Goal: Task Accomplishment & Management: Use online tool/utility

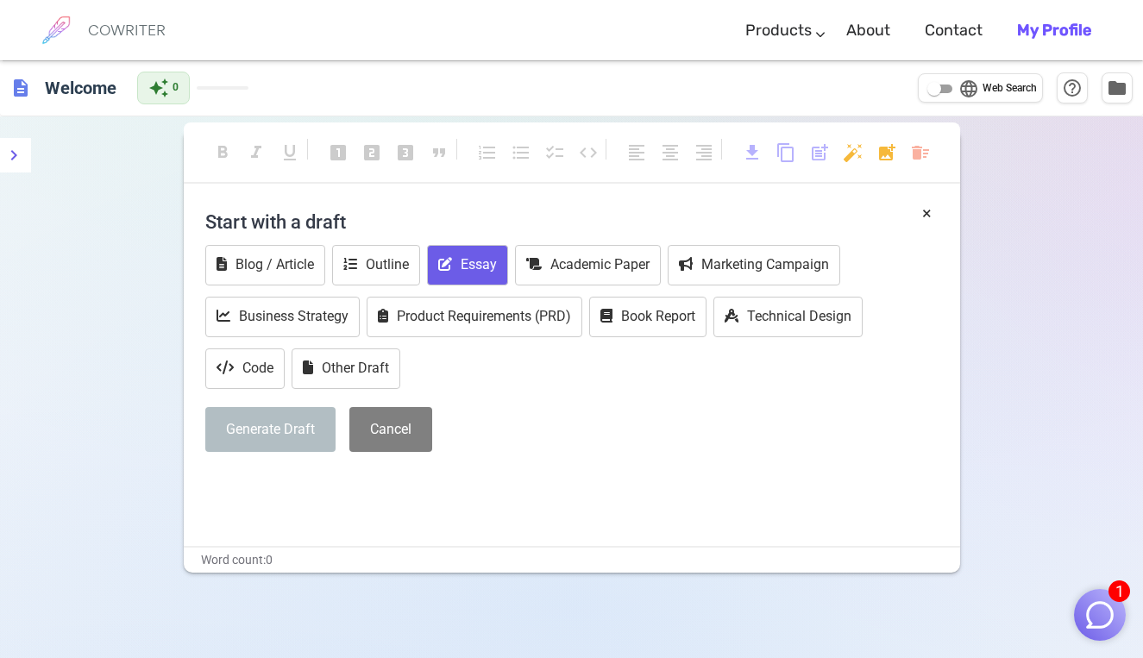
click at [442, 261] on icon at bounding box center [445, 264] width 14 height 14
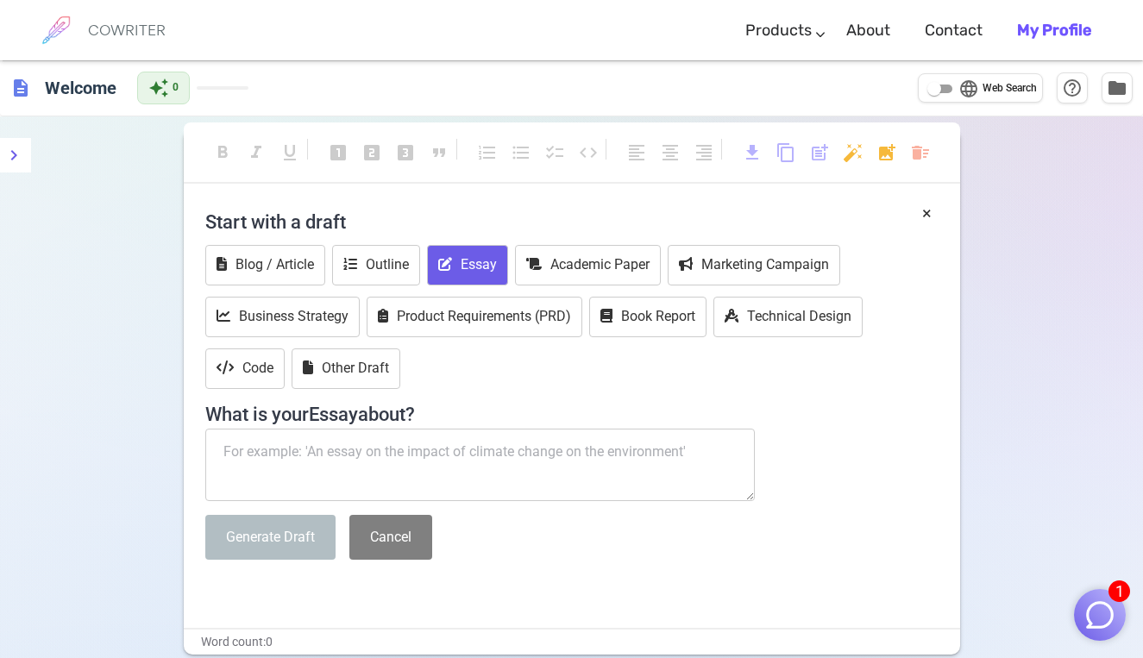
click at [434, 456] on textarea at bounding box center [480, 465] width 550 height 72
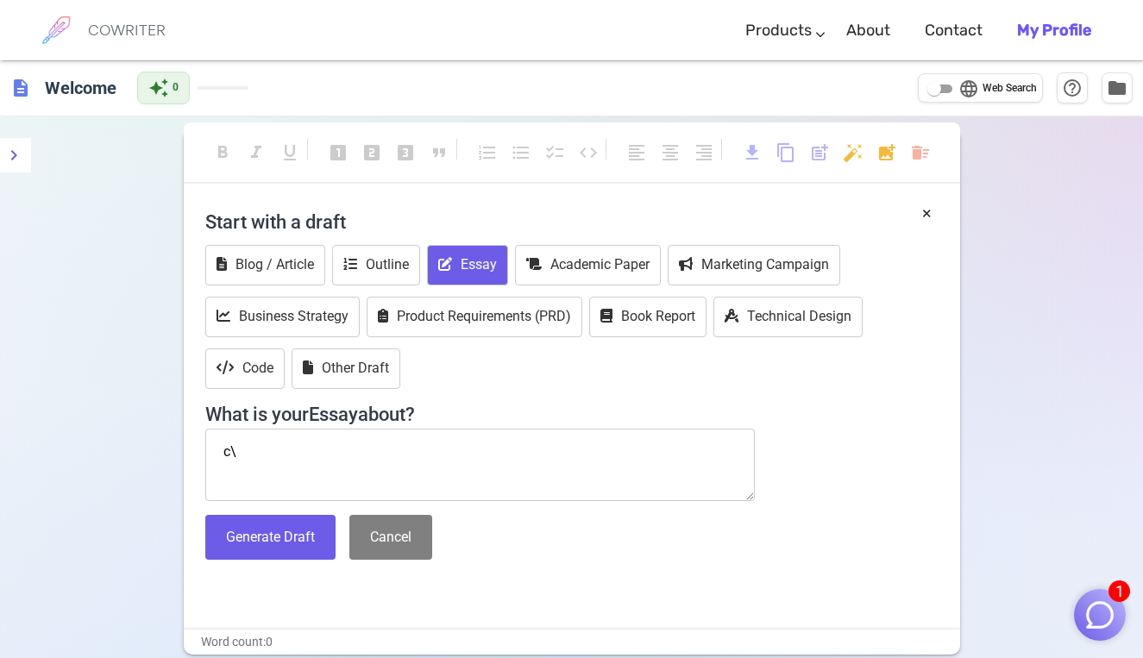
type textarea "c"
click at [293, 456] on textarea "cloth ple" at bounding box center [480, 465] width 550 height 72
click at [272, 450] on textarea "cloth please" at bounding box center [480, 465] width 550 height 72
click at [293, 450] on textarea "cloth please" at bounding box center [480, 465] width 550 height 72
click at [289, 465] on textarea "cloth please" at bounding box center [480, 465] width 550 height 72
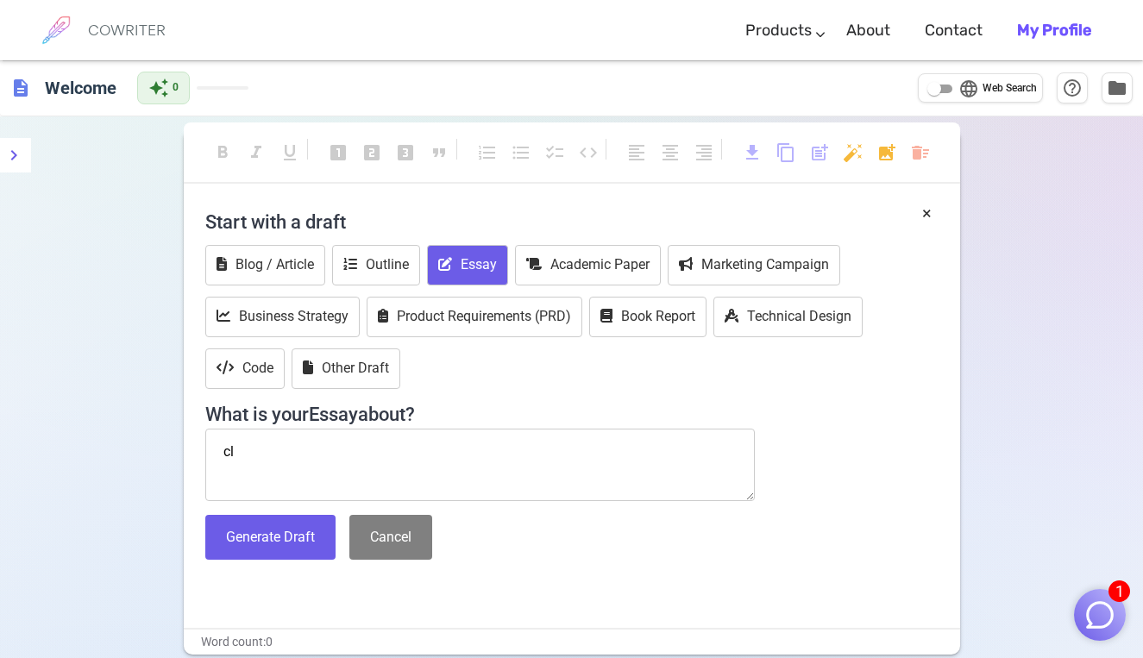
type textarea "c"
click at [255, 454] on textarea "if theis" at bounding box center [480, 465] width 550 height 72
click at [266, 452] on textarea "if theis" at bounding box center [480, 465] width 550 height 72
click at [306, 446] on textarea "if this wrcs" at bounding box center [480, 465] width 550 height 72
click at [288, 451] on textarea "if this wrcs" at bounding box center [480, 465] width 550 height 72
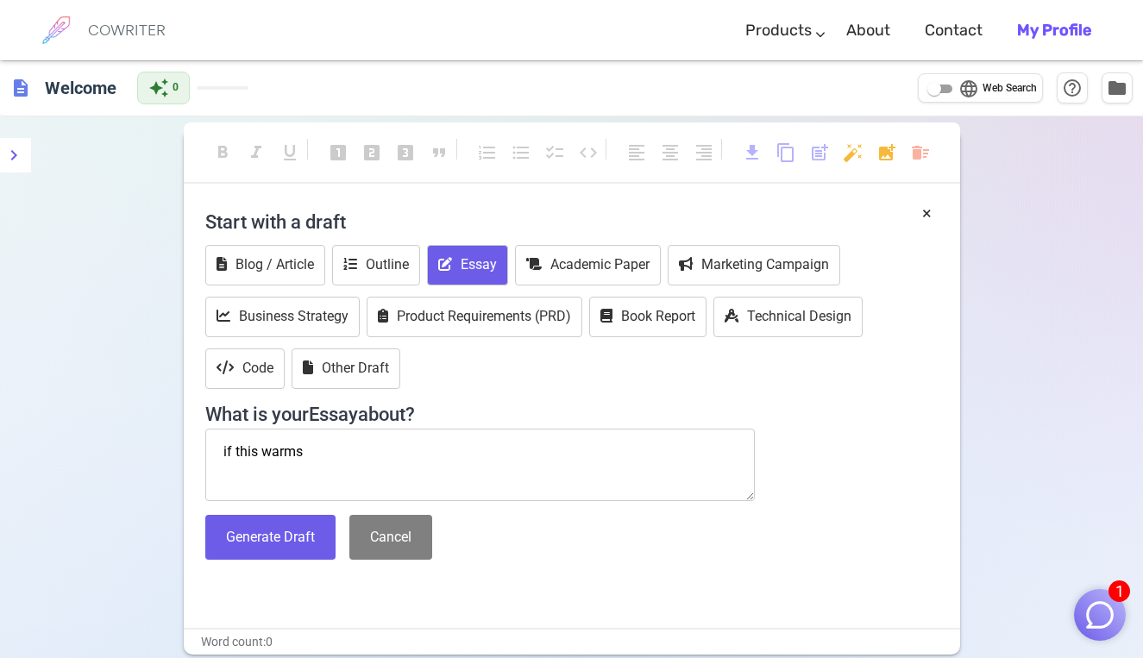
drag, startPoint x: 283, startPoint y: 456, endPoint x: 382, endPoint y: 452, distance: 99.3
click at [382, 452] on textarea "if this warcs" at bounding box center [480, 465] width 550 height 72
click at [304, 452] on textarea "if this warms" at bounding box center [480, 465] width 550 height 72
drag, startPoint x: 301, startPoint y: 455, endPoint x: 381, endPoint y: 439, distance: 81.7
click at [381, 439] on textarea "if this wo" at bounding box center [480, 465] width 550 height 72
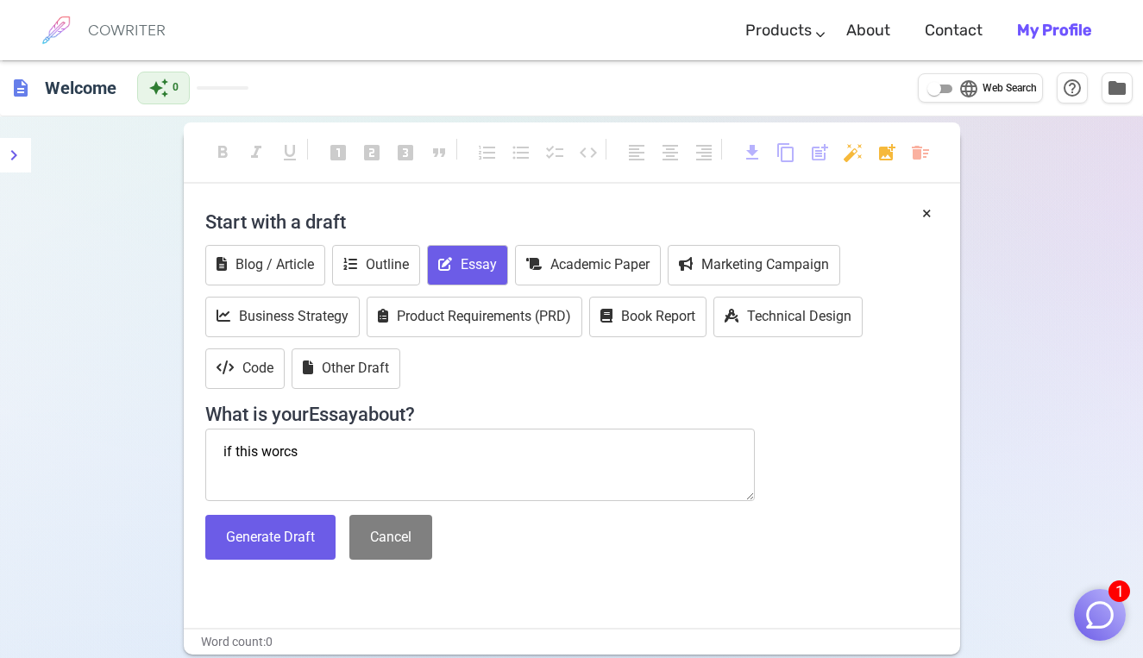
click at [305, 453] on textarea "if this worcs" at bounding box center [480, 465] width 550 height 72
click at [297, 449] on textarea "if this worcs" at bounding box center [480, 465] width 550 height 72
click at [409, 457] on textarea "if this worcs" at bounding box center [480, 465] width 550 height 72
click at [249, 447] on textarea "if this worcs" at bounding box center [480, 465] width 550 height 72
click at [300, 451] on textarea "if this worcs" at bounding box center [480, 465] width 550 height 72
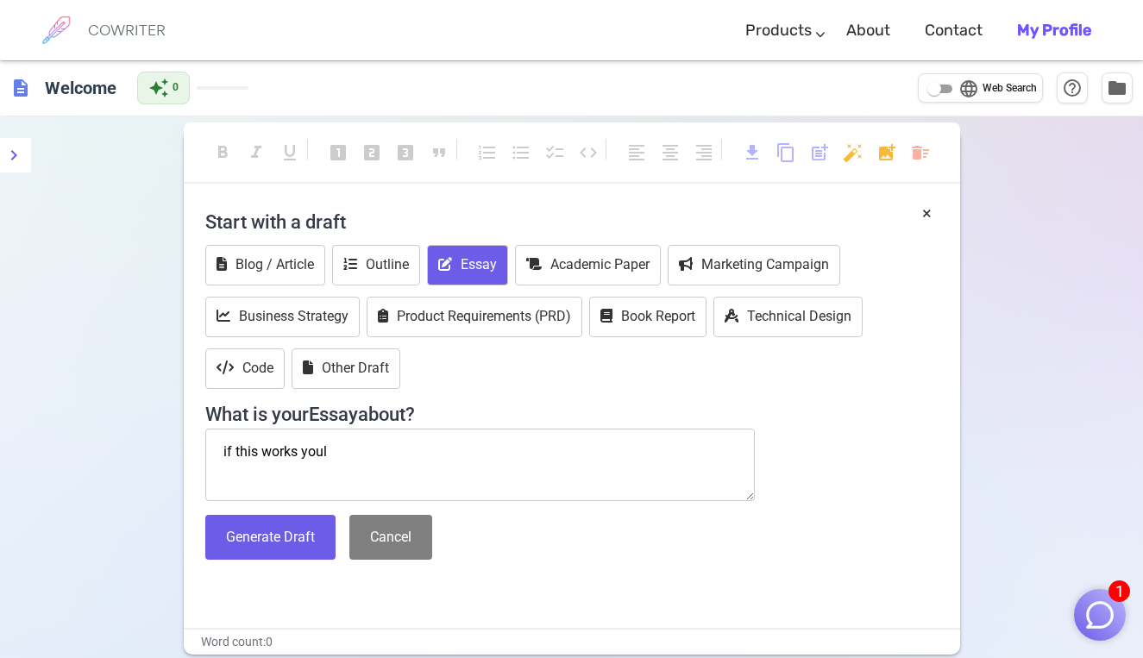
click at [356, 455] on textarea "if this works youl" at bounding box center [480, 465] width 550 height 72
click at [330, 447] on textarea "if this works youl" at bounding box center [480, 465] width 550 height 72
click at [291, 448] on textarea "if this works youl" at bounding box center [480, 465] width 550 height 72
click at [324, 448] on textarea "if this works youl" at bounding box center [480, 465] width 550 height 72
click at [328, 449] on textarea "if this works youl" at bounding box center [480, 465] width 550 height 72
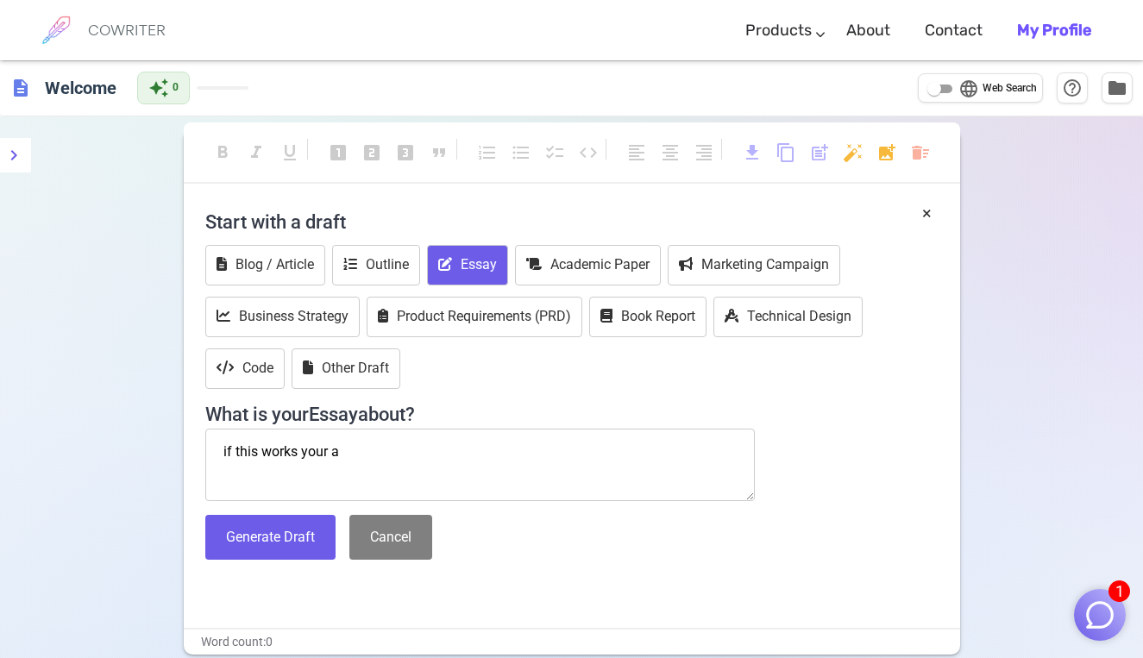
drag, startPoint x: 339, startPoint y: 470, endPoint x: 370, endPoint y: 467, distance: 31.2
click at [370, 467] on textarea "if this works your a" at bounding box center [480, 465] width 550 height 72
click at [351, 456] on textarea "if this works your abl" at bounding box center [480, 465] width 550 height 72
click at [424, 463] on textarea "if this works your able to red" at bounding box center [480, 465] width 550 height 72
click at [383, 444] on textarea "if this works your able to re" at bounding box center [480, 465] width 550 height 72
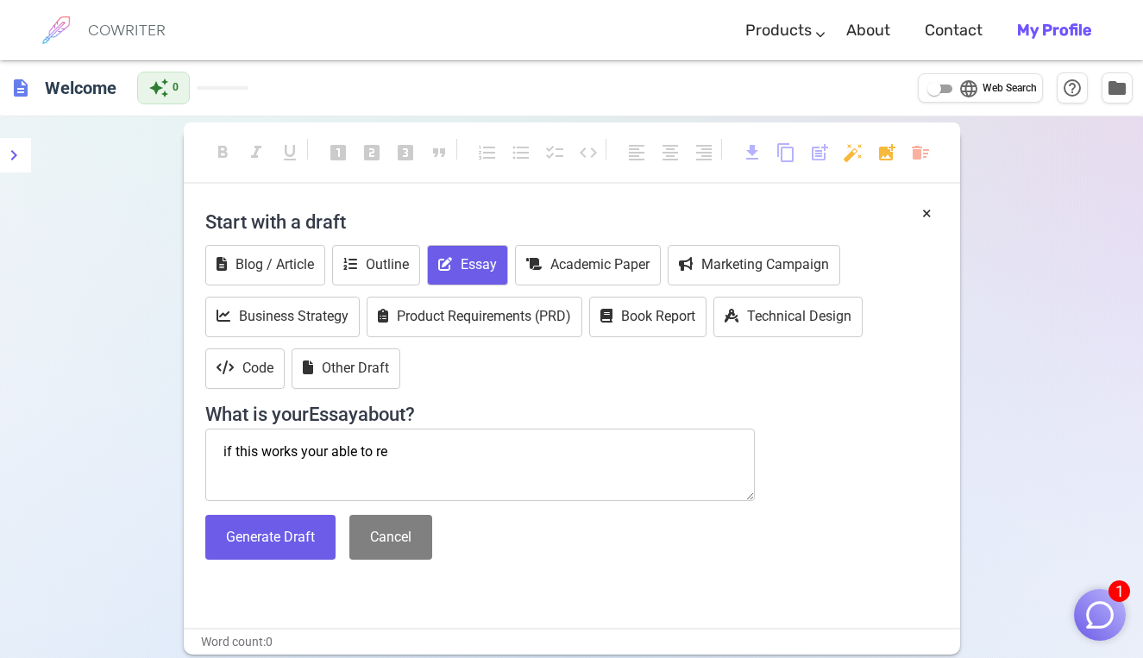
click at [389, 443] on textarea "if this works your able to re" at bounding box center [480, 465] width 550 height 72
click at [388, 443] on textarea "if this works your able to re" at bounding box center [480, 465] width 550 height 72
click at [386, 453] on textarea "if this works your able to re" at bounding box center [480, 465] width 550 height 72
click at [374, 449] on textarea "if this works your able to re" at bounding box center [480, 465] width 550 height 72
click at [392, 448] on textarea "if this works your able to re" at bounding box center [480, 465] width 550 height 72
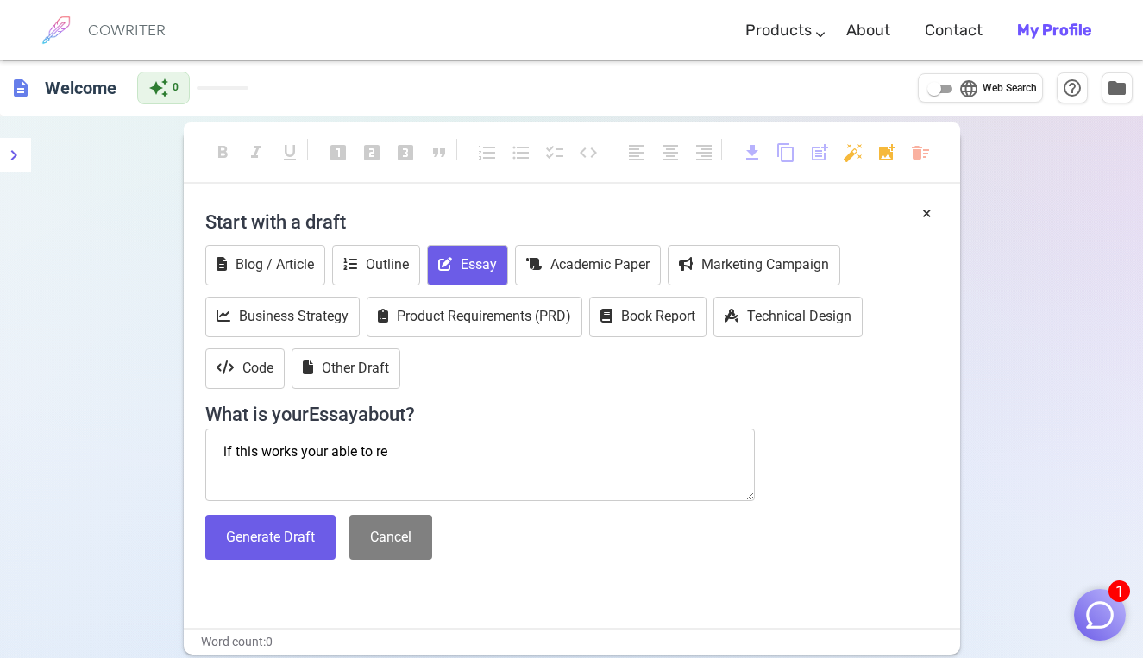
click at [393, 444] on textarea "if this works your able to re" at bounding box center [480, 465] width 550 height 72
click at [413, 458] on textarea "if this works your able to rehd" at bounding box center [480, 465] width 550 height 72
click at [403, 449] on textarea "if this works your able to rehd" at bounding box center [480, 465] width 550 height 72
click at [393, 447] on textarea "if this works your able to rehd" at bounding box center [480, 465] width 550 height 72
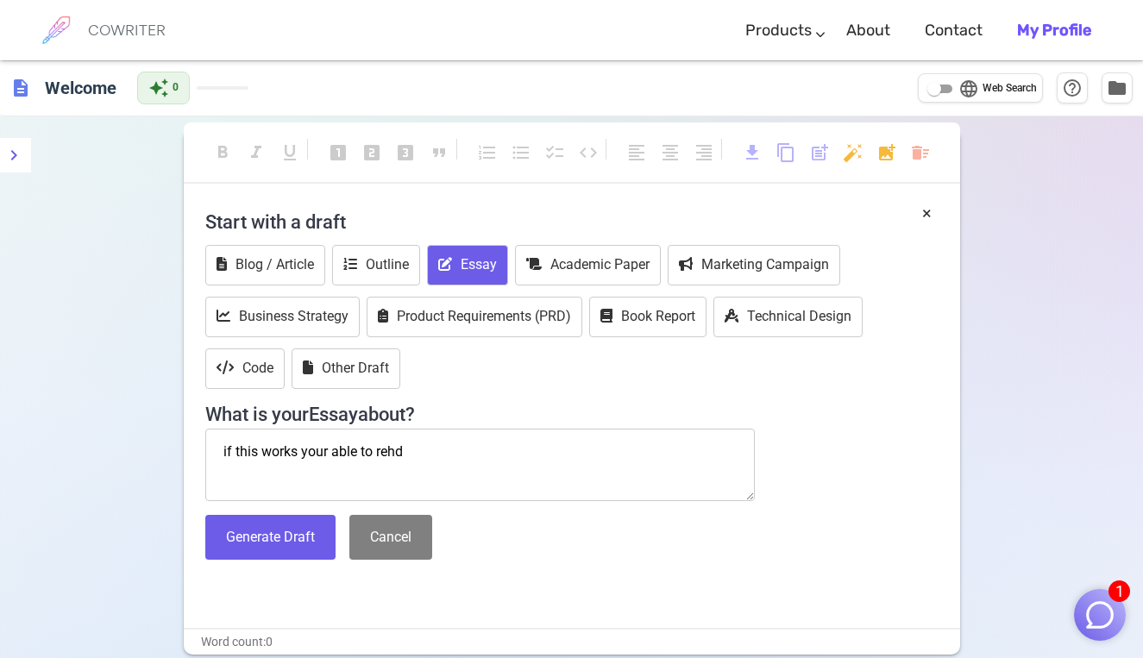
click at [353, 443] on textarea "if this works your able to rehd" at bounding box center [480, 465] width 550 height 72
click at [402, 450] on textarea "if this works your able to rehd" at bounding box center [480, 465] width 550 height 72
click at [389, 452] on textarea "if this works your able to read" at bounding box center [480, 465] width 550 height 72
click at [405, 456] on textarea "if this works your able to rad" at bounding box center [480, 465] width 550 height 72
click at [344, 453] on textarea "if this works your able to rad" at bounding box center [480, 465] width 550 height 72
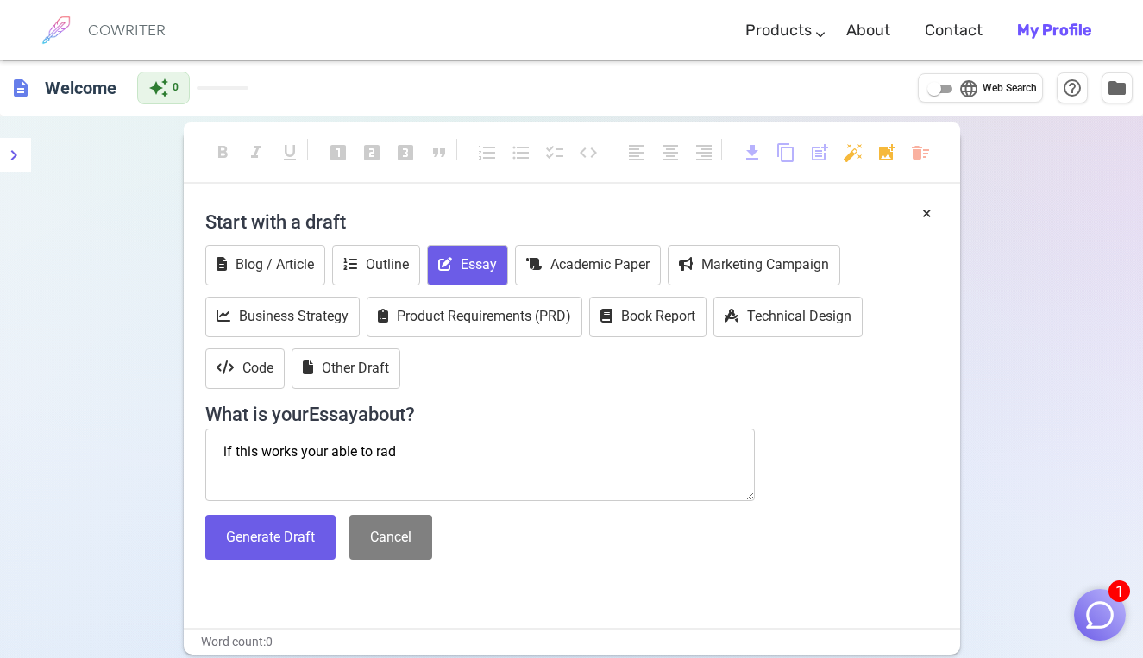
click at [399, 446] on textarea "if this works your able to rad" at bounding box center [480, 465] width 550 height 72
click at [299, 449] on textarea "if this works your able to read" at bounding box center [480, 465] width 550 height 72
click at [438, 447] on textarea "if this works and your able to read" at bounding box center [480, 465] width 550 height 72
click at [437, 449] on textarea "if this works and your able to read tis" at bounding box center [480, 465] width 550 height 72
click at [479, 453] on textarea "if this works and your able to read tesis" at bounding box center [480, 465] width 550 height 72
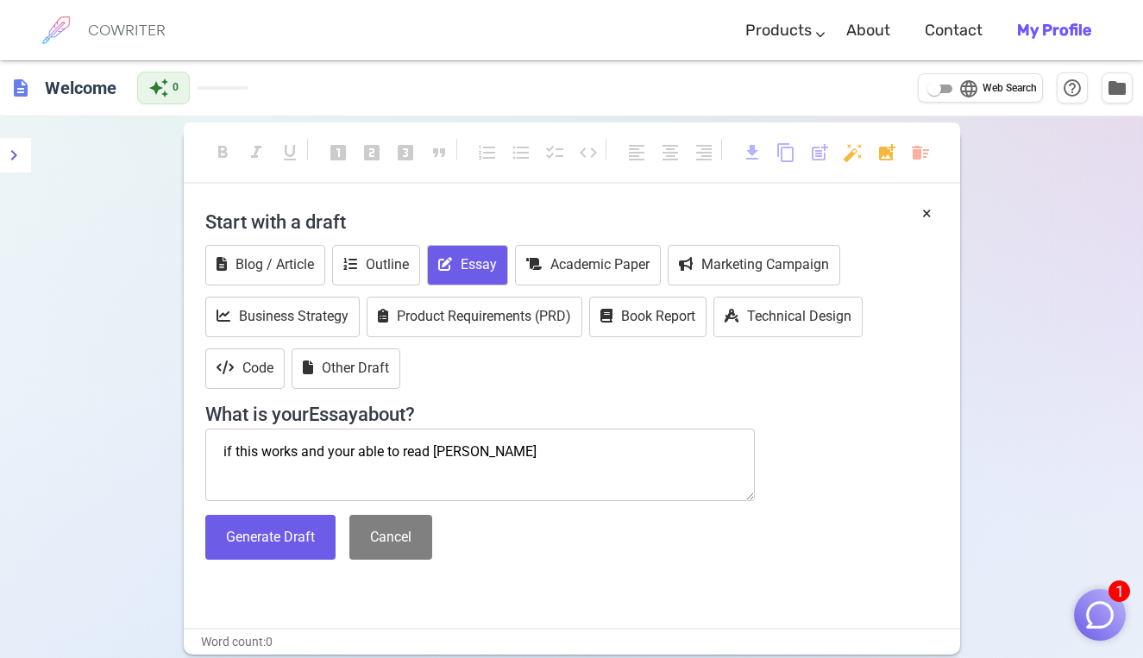
click at [418, 447] on textarea "if this works and your able to read tes" at bounding box center [480, 465] width 550 height 72
click at [449, 451] on textarea "if this works and your able to read tes" at bounding box center [480, 465] width 550 height 72
click at [408, 442] on textarea "if this works and your able to read theis" at bounding box center [480, 465] width 550 height 72
click at [455, 453] on textarea "if this works and your able to read theis" at bounding box center [480, 465] width 550 height 72
click at [444, 449] on textarea "if this works and your able to read theis" at bounding box center [480, 465] width 550 height 72
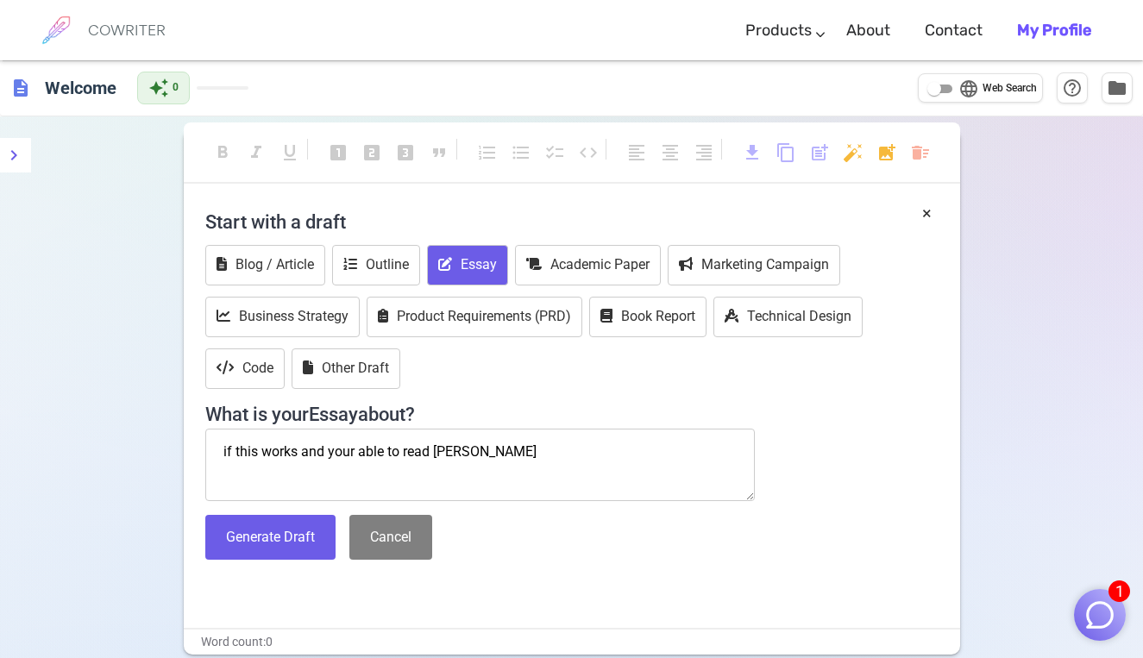
click at [438, 449] on textarea "if this works and your able to read theis" at bounding box center [480, 465] width 550 height 72
click at [466, 449] on textarea "if this works and your able to read theis" at bounding box center [480, 465] width 550 height 72
click at [472, 448] on textarea "if this works and your able to read this it I" at bounding box center [480, 465] width 550 height 72
click at [474, 448] on textarea "if this works and your able to read this it I" at bounding box center [480, 465] width 550 height 72
click at [501, 447] on textarea "if this works and your able to read this it i th" at bounding box center [480, 465] width 550 height 72
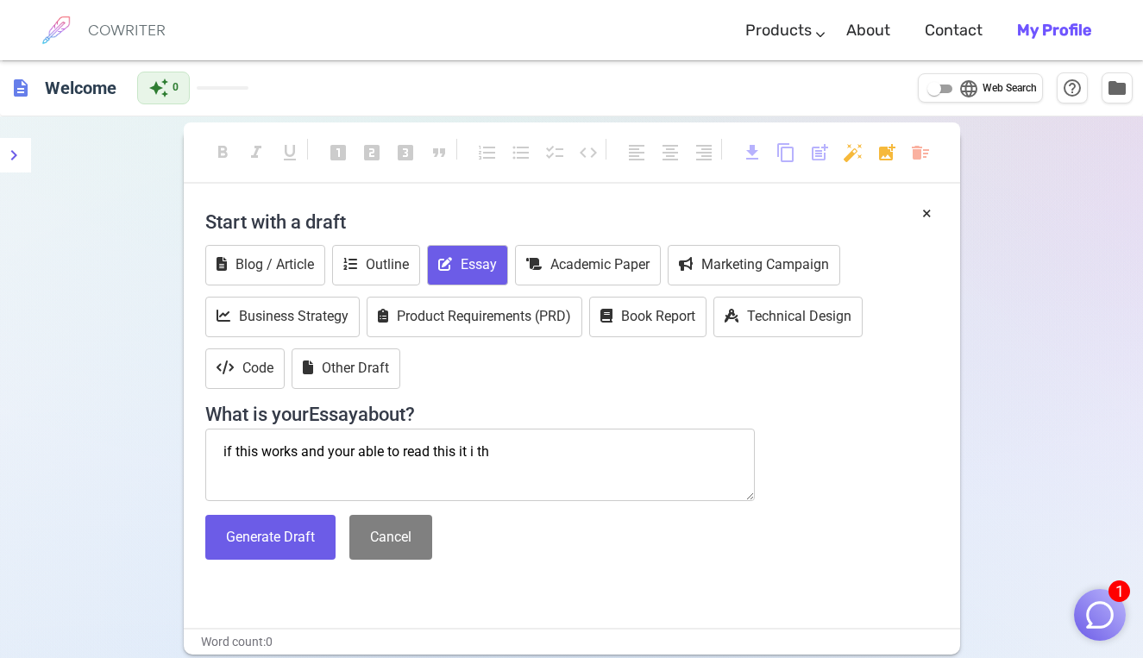
click at [487, 449] on textarea "if this works and your able to read this it i th" at bounding box center [480, 465] width 550 height 72
click at [481, 450] on textarea "if this works and your able to read this it i th" at bounding box center [480, 465] width 550 height 72
click at [485, 454] on textarea "if this works and your able to read this it i th" at bounding box center [480, 465] width 550 height 72
click at [493, 450] on textarea "if this works and your able to read this it i th" at bounding box center [480, 465] width 550 height 72
click at [480, 449] on textarea "if this works and your able to read this it i th" at bounding box center [480, 465] width 550 height 72
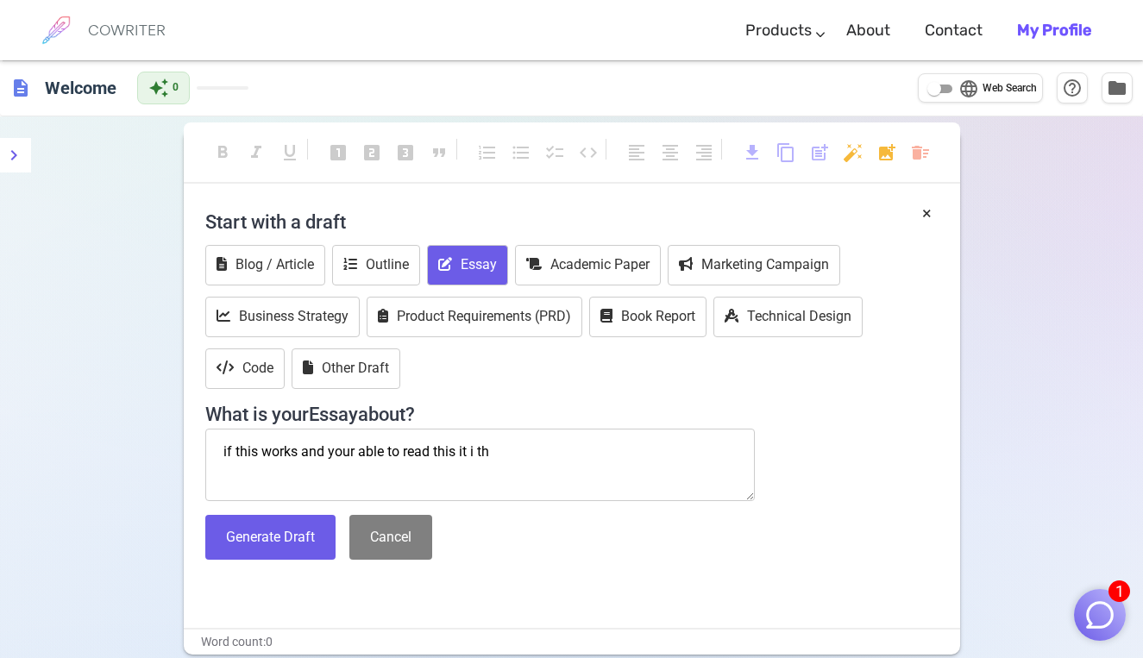
click at [480, 452] on textarea "if this works and your able to read this it i th" at bounding box center [480, 465] width 550 height 72
click at [491, 450] on textarea "if this works and your able to read this it i th" at bounding box center [480, 465] width 550 height 72
click at [485, 453] on textarea "if this works and your able to read this it i th" at bounding box center [480, 465] width 550 height 72
click at [490, 451] on textarea "if this works and your able to read this it i th" at bounding box center [480, 465] width 550 height 72
click at [441, 448] on textarea "if this works and your able to read this it i th" at bounding box center [480, 465] width 550 height 72
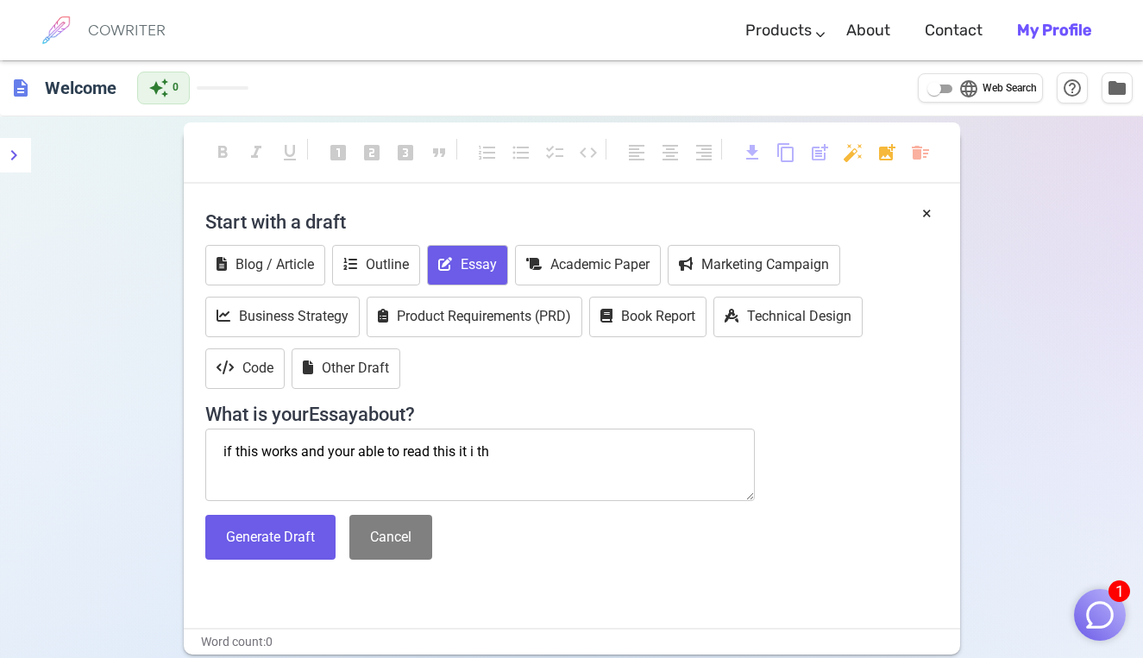
click at [491, 451] on textarea "if this works and your able to read this it i th" at bounding box center [480, 465] width 550 height 72
click at [480, 445] on textarea "if this works and your able to read this it i th" at bounding box center [480, 465] width 550 height 72
click at [484, 453] on textarea "if this works and your able to read this it i th" at bounding box center [480, 465] width 550 height 72
click at [505, 456] on textarea "if this works and your able to read this it i th" at bounding box center [480, 465] width 550 height 72
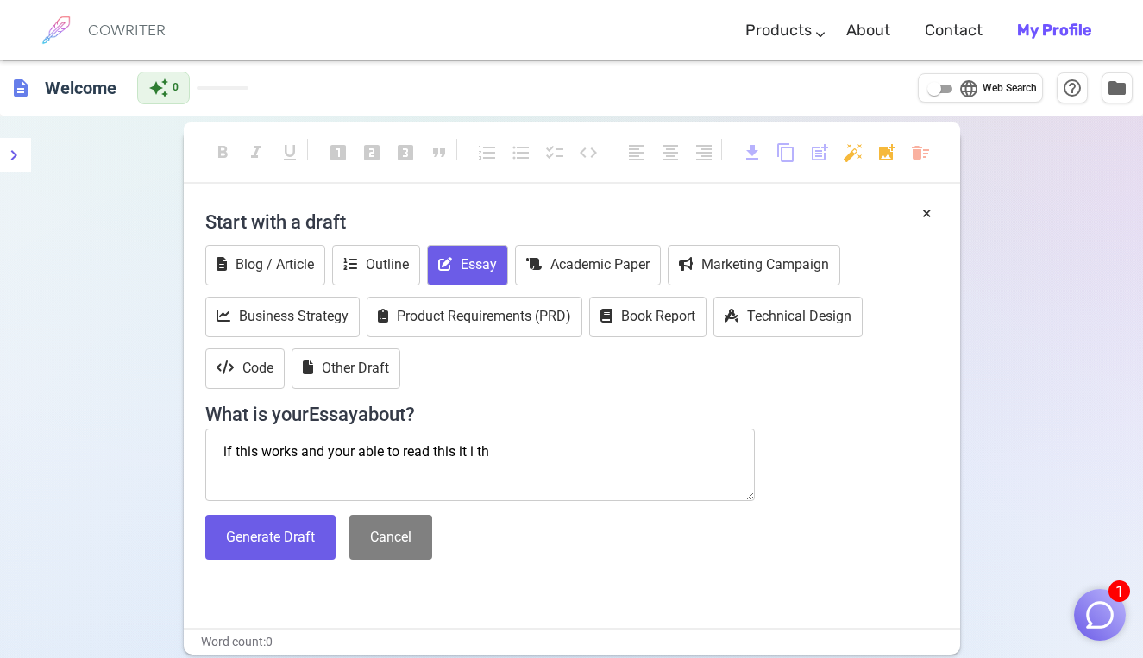
click at [449, 452] on textarea "if this works and your able to read this it i th" at bounding box center [480, 465] width 550 height 72
click at [491, 452] on textarea "if this works and your able to read this it i th" at bounding box center [480, 465] width 550 height 72
click at [638, 451] on textarea "if this works and your able to read this it i think it will help me with mi" at bounding box center [480, 465] width 550 height 72
click at [642, 449] on textarea "if this works and your able to read this it i think it will help me with mi" at bounding box center [480, 465] width 550 height 72
type textarea "if this works and your able to read this it i think it will help me with my work"
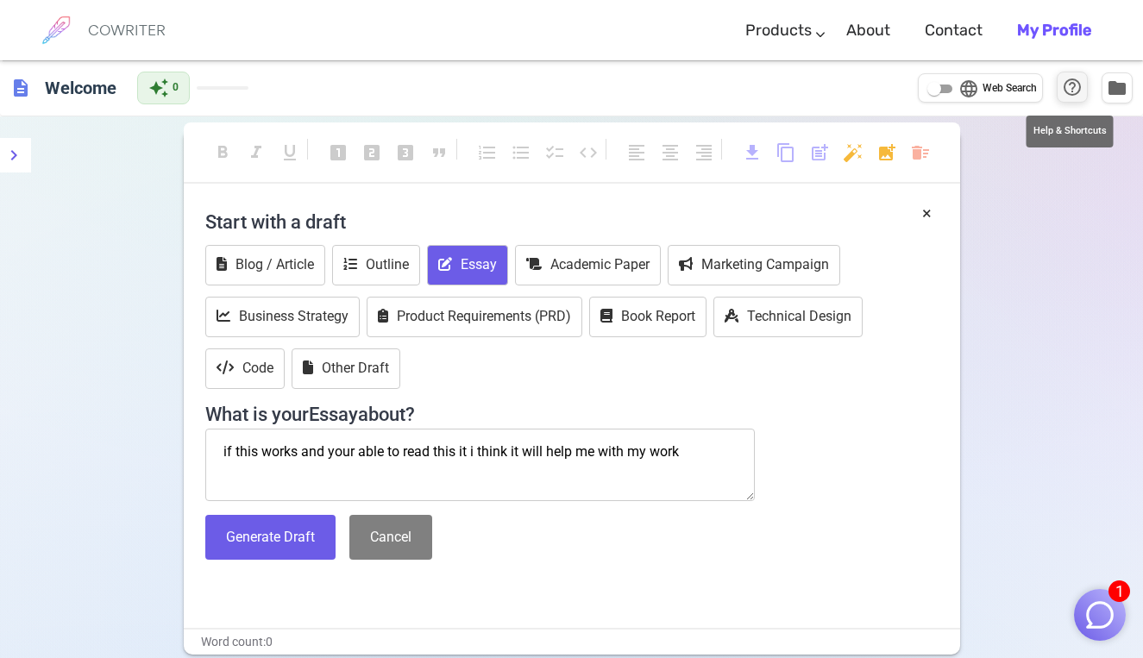
click at [1075, 90] on span "help_outline" at bounding box center [1072, 87] width 21 height 21
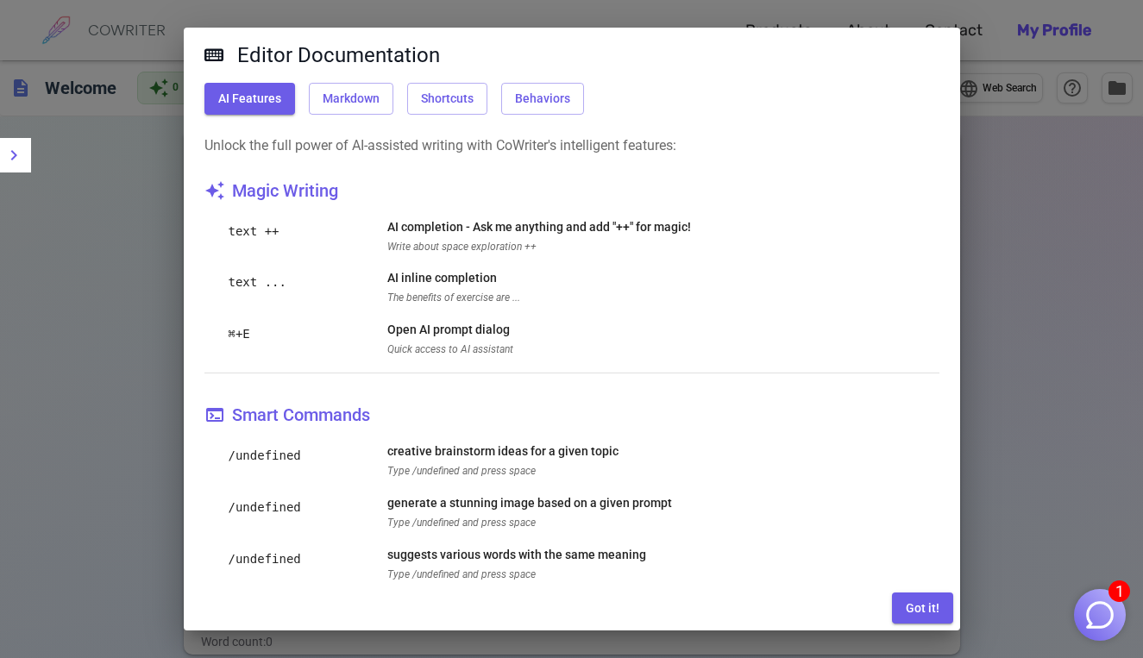
click at [1084, 248] on div "Editor Documentation AI Features Markdown Shortcuts Behaviors Unlock the full p…" at bounding box center [571, 329] width 1143 height 658
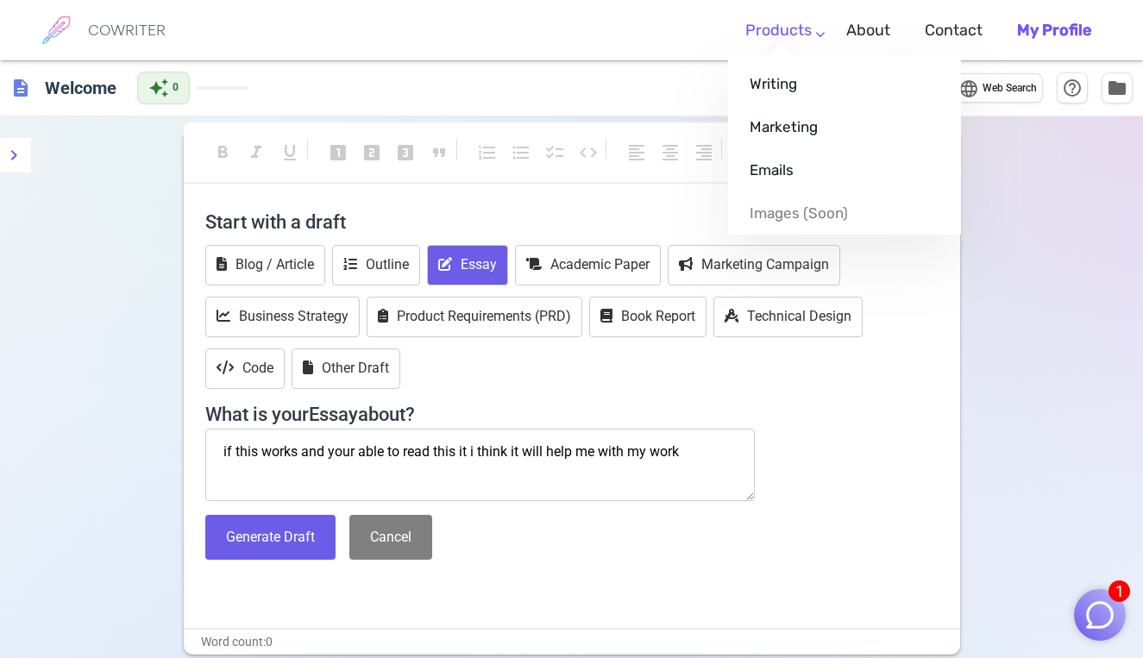
click at [801, 25] on link "Products" at bounding box center [778, 30] width 66 height 51
click at [786, 84] on link "Writing" at bounding box center [844, 83] width 233 height 43
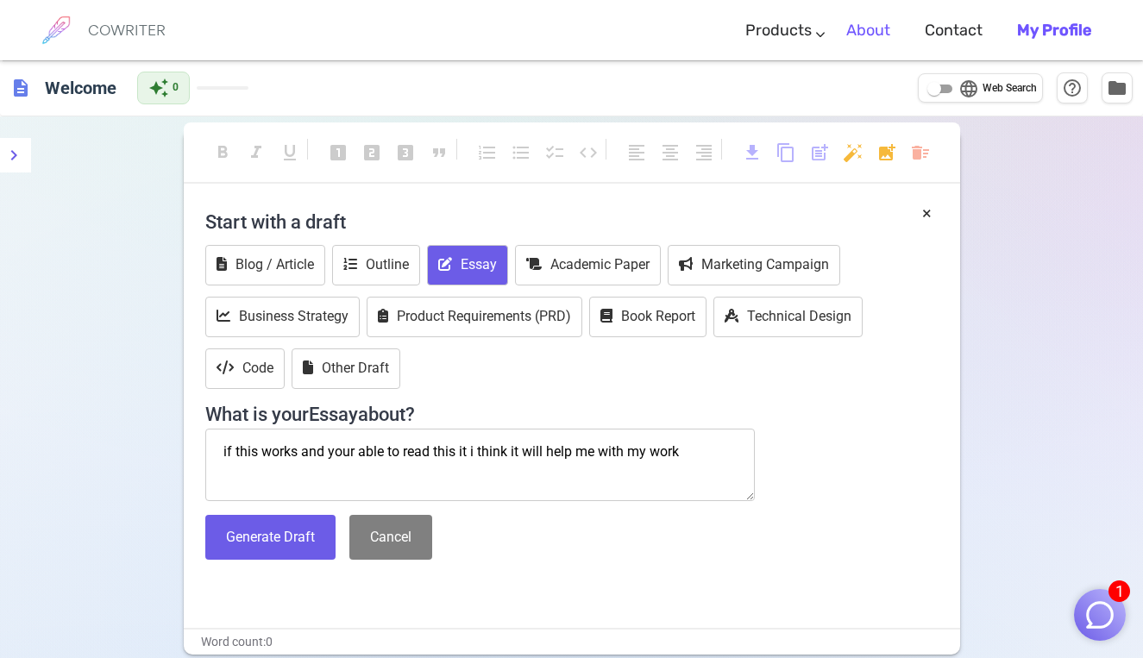
click at [864, 28] on link "About" at bounding box center [868, 30] width 44 height 51
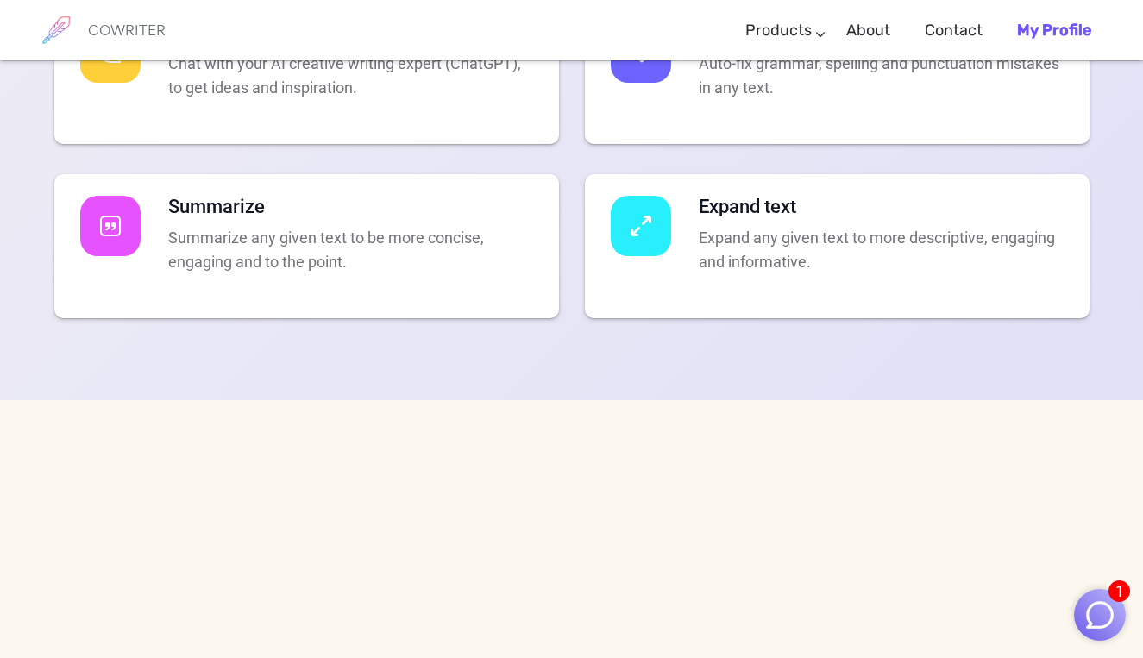
scroll to position [3661, 0]
click at [776, 45] on h4 "Spell Check" at bounding box center [881, 33] width 365 height 22
click at [648, 63] on img at bounding box center [641, 52] width 21 height 21
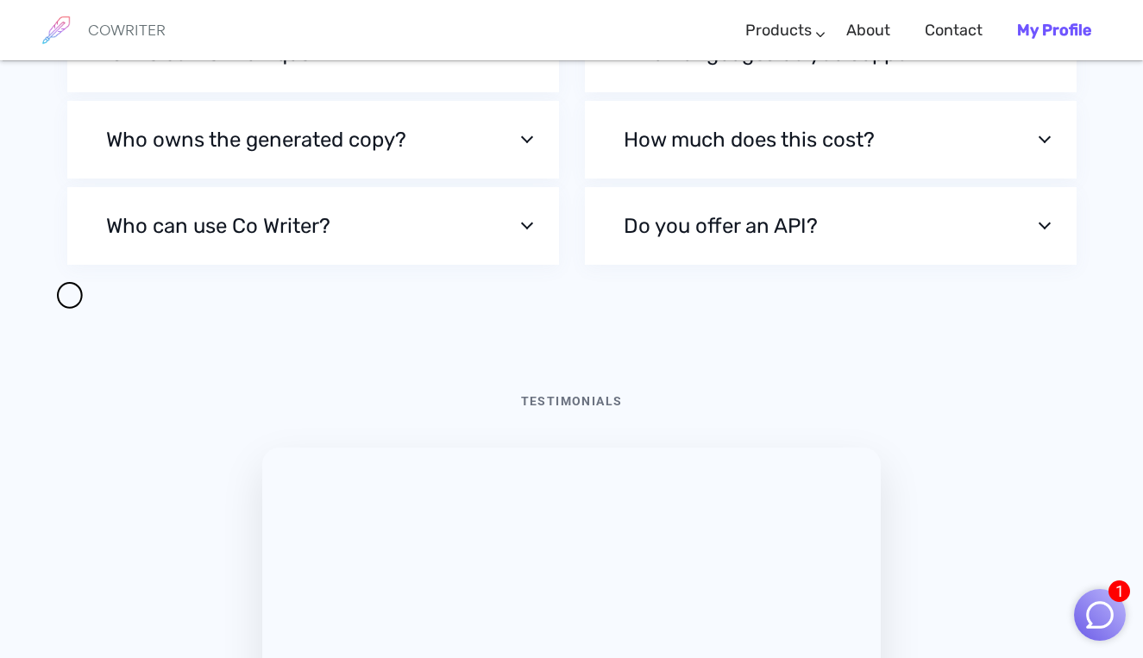
scroll to position [5700, 0]
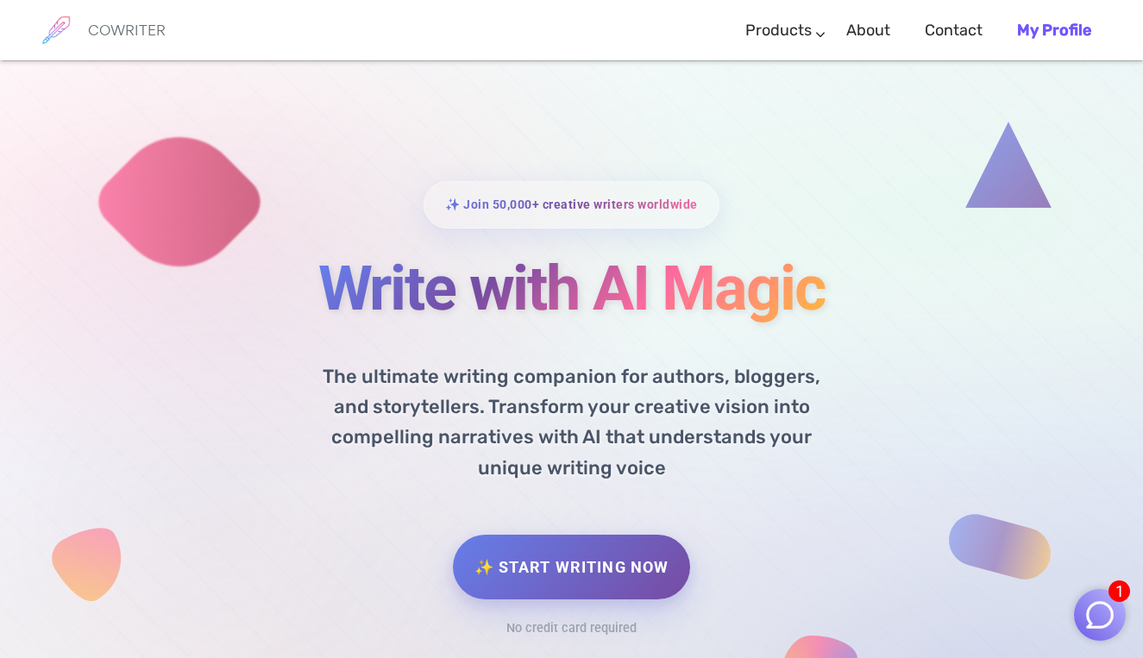
scroll to position [0, 0]
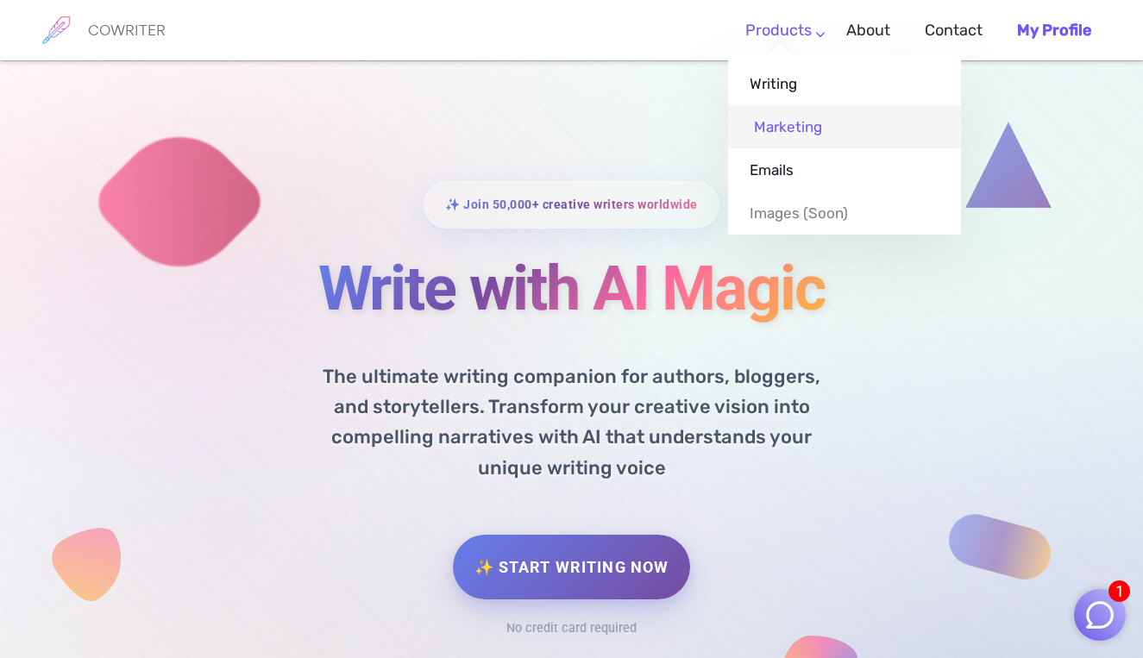
click at [786, 124] on link "Marketing" at bounding box center [844, 126] width 233 height 43
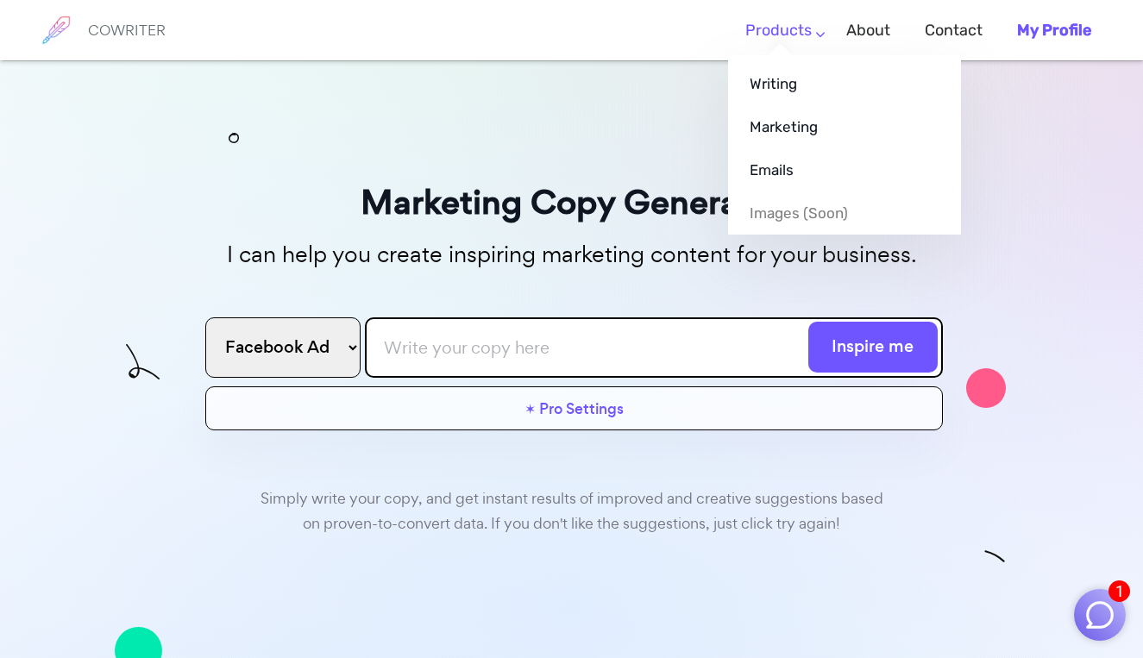
click at [789, 55] on ul "Writing Marketing Emails Images (soon)" at bounding box center [844, 144] width 233 height 179
click at [804, 179] on link "Emails" at bounding box center [844, 169] width 233 height 43
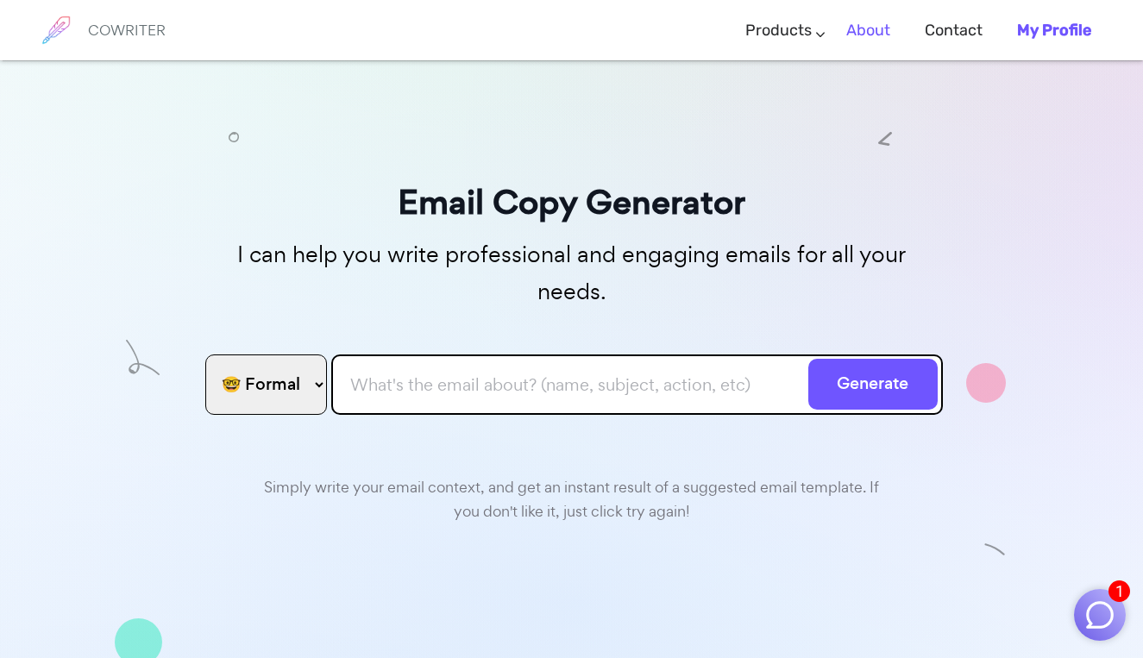
click at [861, 30] on link "About" at bounding box center [868, 30] width 44 height 51
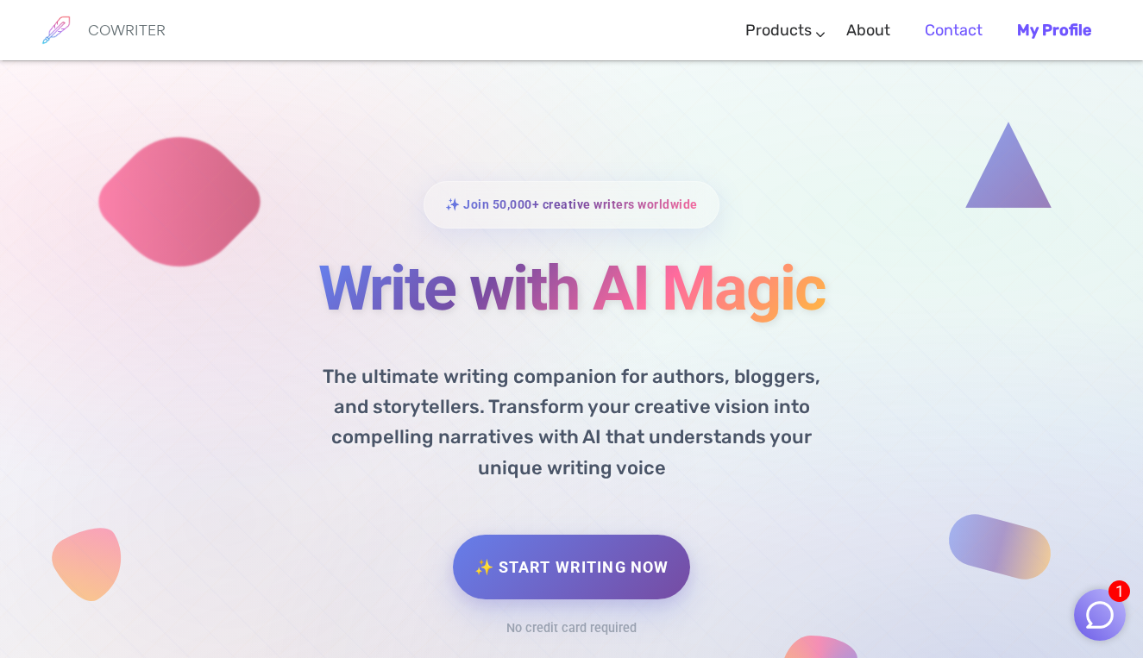
click at [952, 28] on link "Contact" at bounding box center [954, 30] width 58 height 51
click at [1060, 42] on link "My Profile" at bounding box center [1054, 30] width 74 height 51
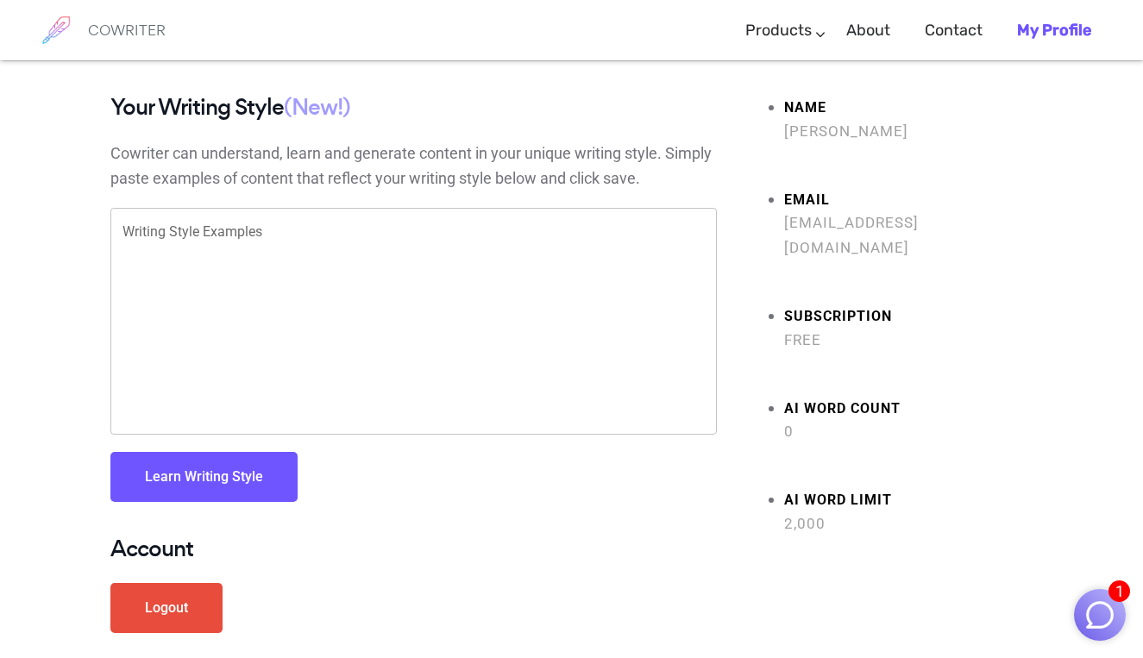
click at [296, 247] on textarea "Writing Style Examples" at bounding box center [414, 322] width 582 height 198
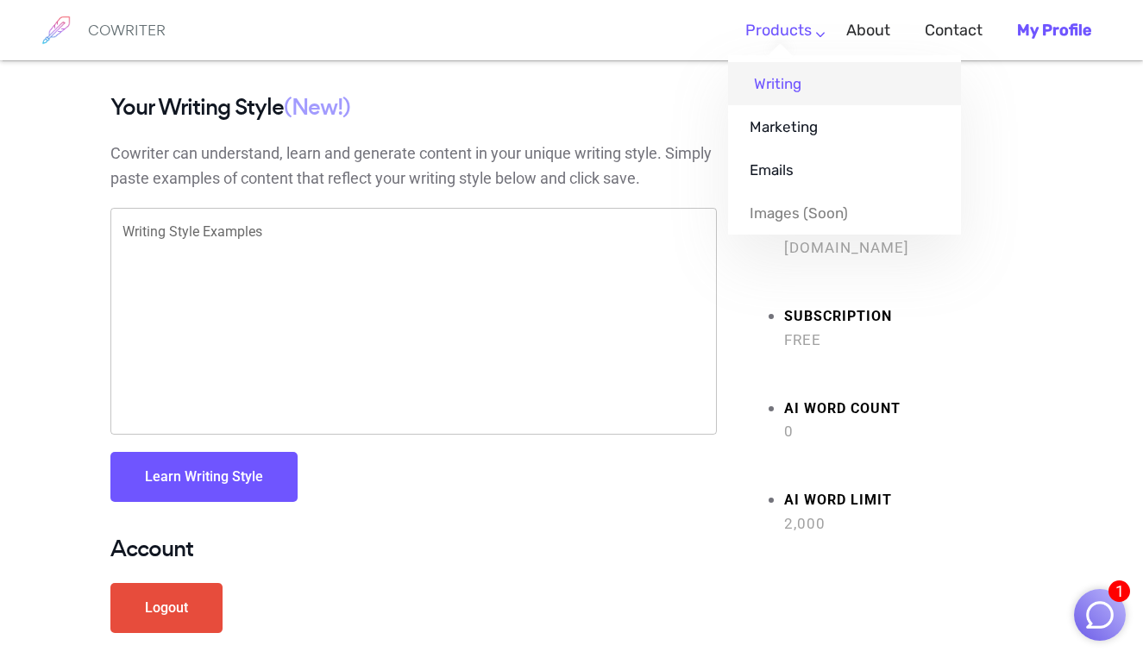
click at [765, 83] on link "Writing" at bounding box center [844, 83] width 233 height 43
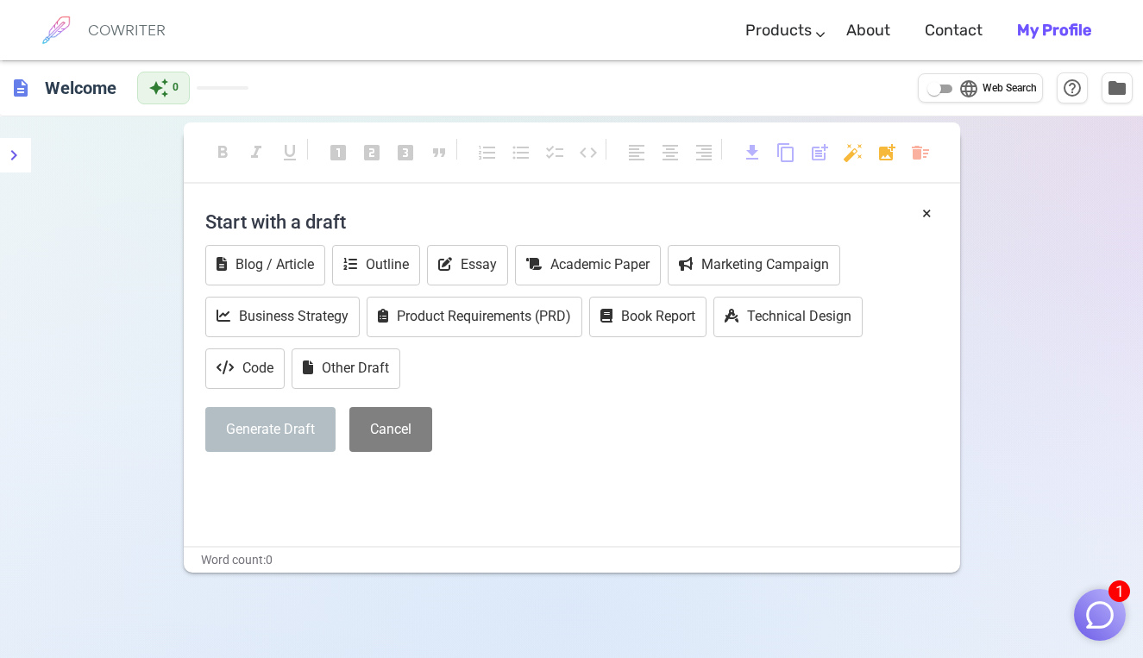
scroll to position [46, 0]
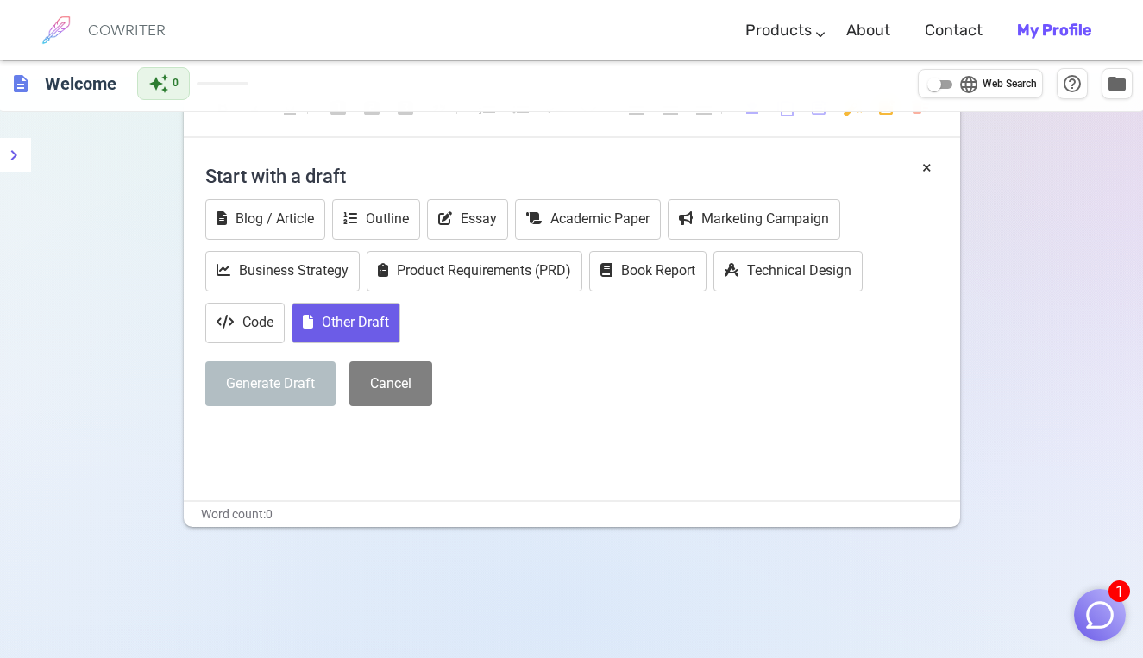
click at [367, 330] on button "Other Draft" at bounding box center [346, 323] width 109 height 41
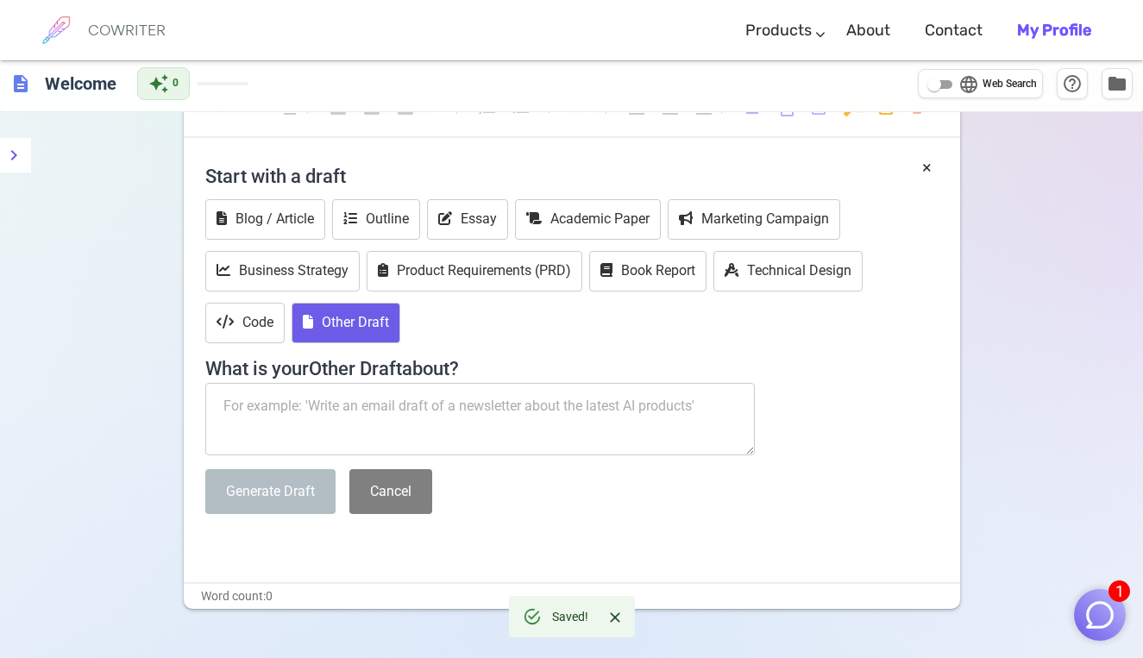
click at [367, 401] on textarea at bounding box center [480, 419] width 550 height 72
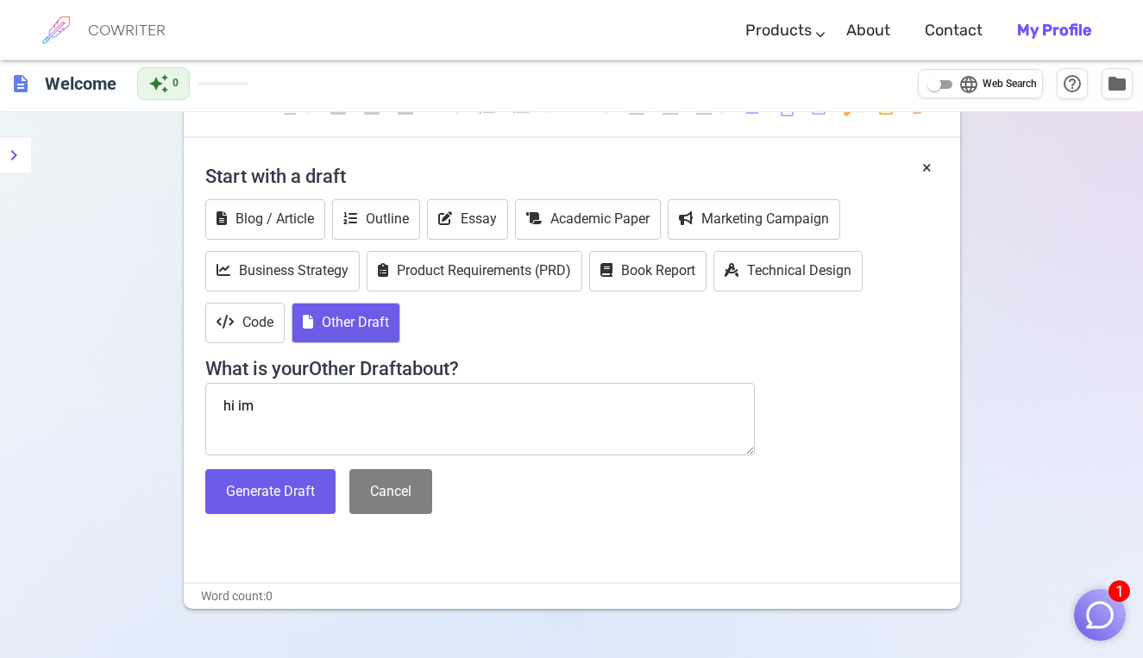
click at [248, 403] on textarea "hi im" at bounding box center [480, 419] width 550 height 72
click at [249, 401] on textarea "hi im" at bounding box center [480, 419] width 550 height 72
type textarea "h"
drag, startPoint x: 267, startPoint y: 411, endPoint x: 242, endPoint y: 404, distance: 26.0
click at [242, 404] on textarea "it hlap" at bounding box center [480, 419] width 550 height 72
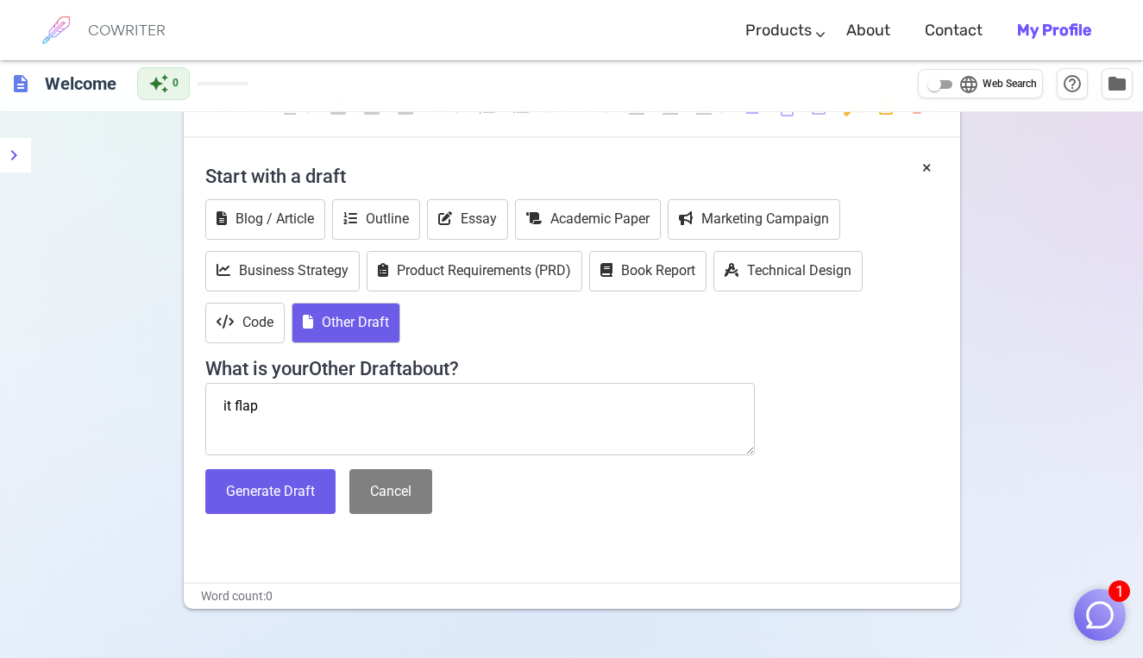
click at [269, 401] on textarea "it flap" at bounding box center [480, 419] width 550 height 72
click at [256, 405] on textarea "it flap" at bounding box center [480, 419] width 550 height 72
click at [245, 408] on textarea "it flapt" at bounding box center [480, 419] width 550 height 72
click at [255, 407] on textarea "it flapt" at bounding box center [480, 419] width 550 height 72
click at [315, 405] on textarea "it flapt" at bounding box center [480, 419] width 550 height 72
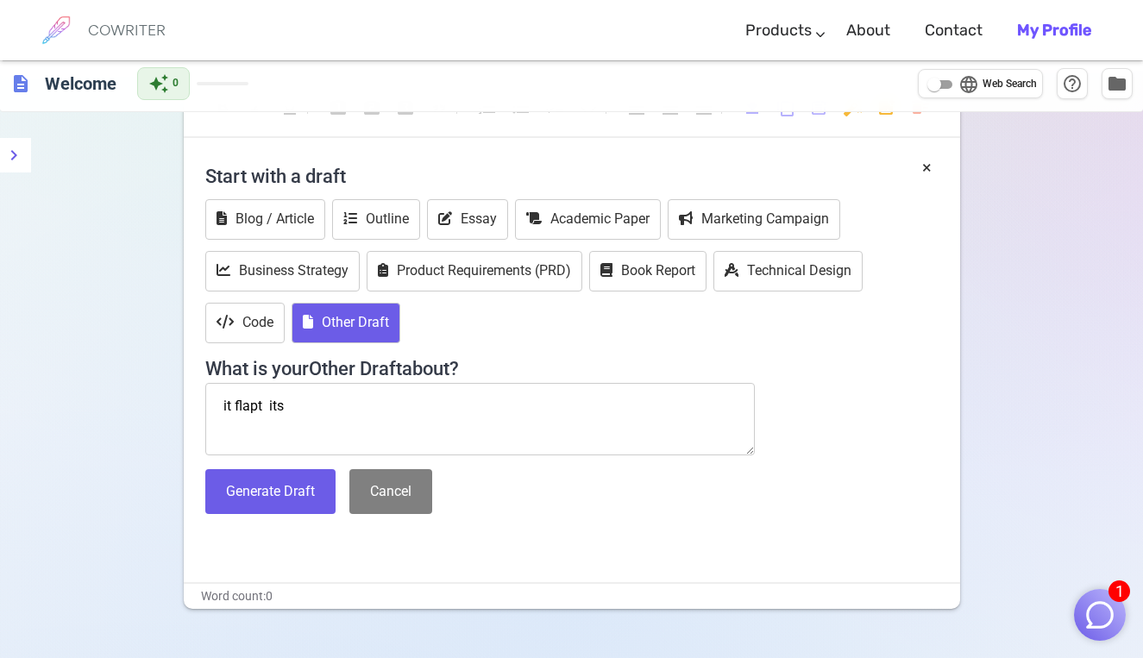
type textarea "it flapt its"
click at [289, 403] on textarea "it flapt its" at bounding box center [480, 419] width 550 height 72
drag, startPoint x: 285, startPoint y: 403, endPoint x: 220, endPoint y: 399, distance: 64.8
click at [220, 399] on textarea "it flapt its" at bounding box center [480, 419] width 550 height 72
type textarea "i"
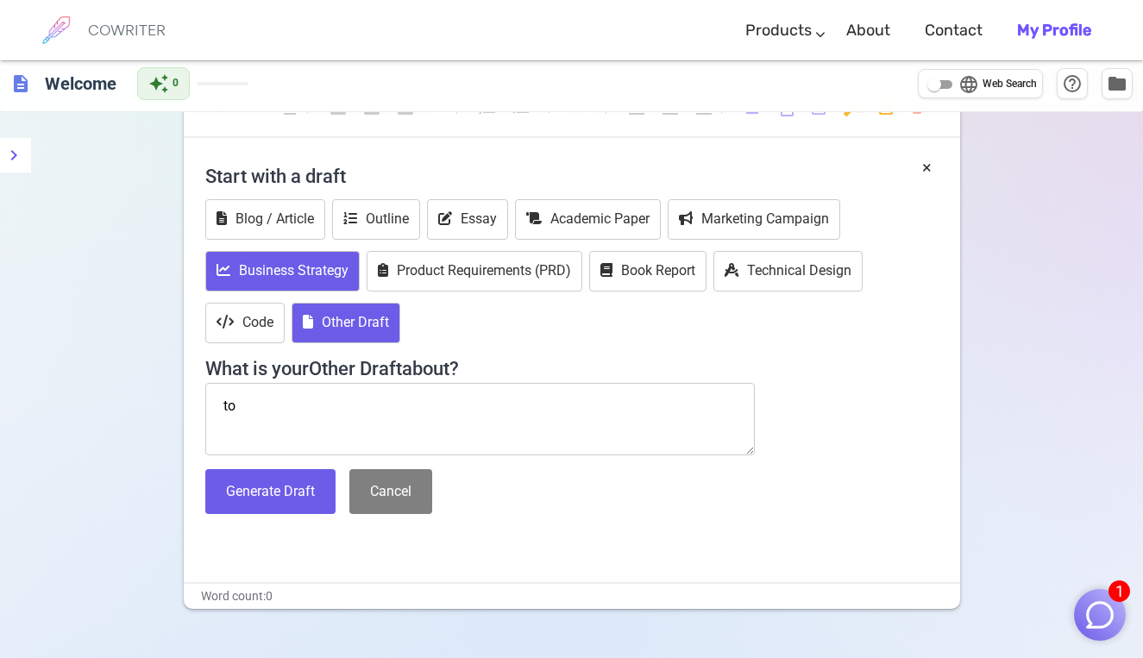
type textarea "t"
type textarea "I"
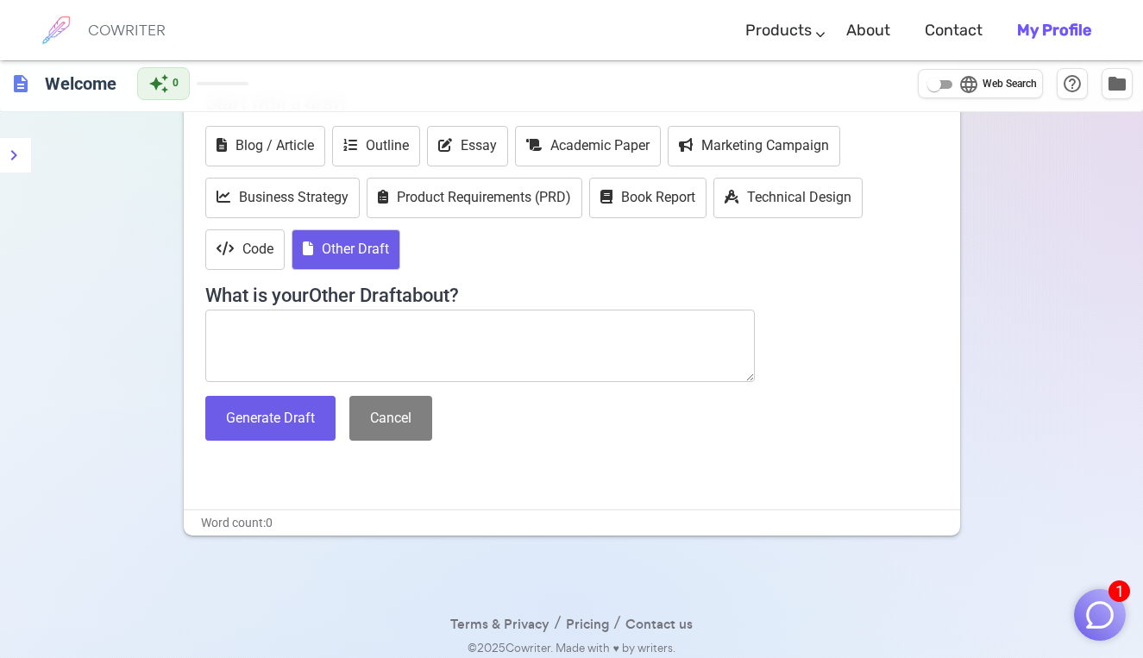
paste textarea "v"
type textarea "v"
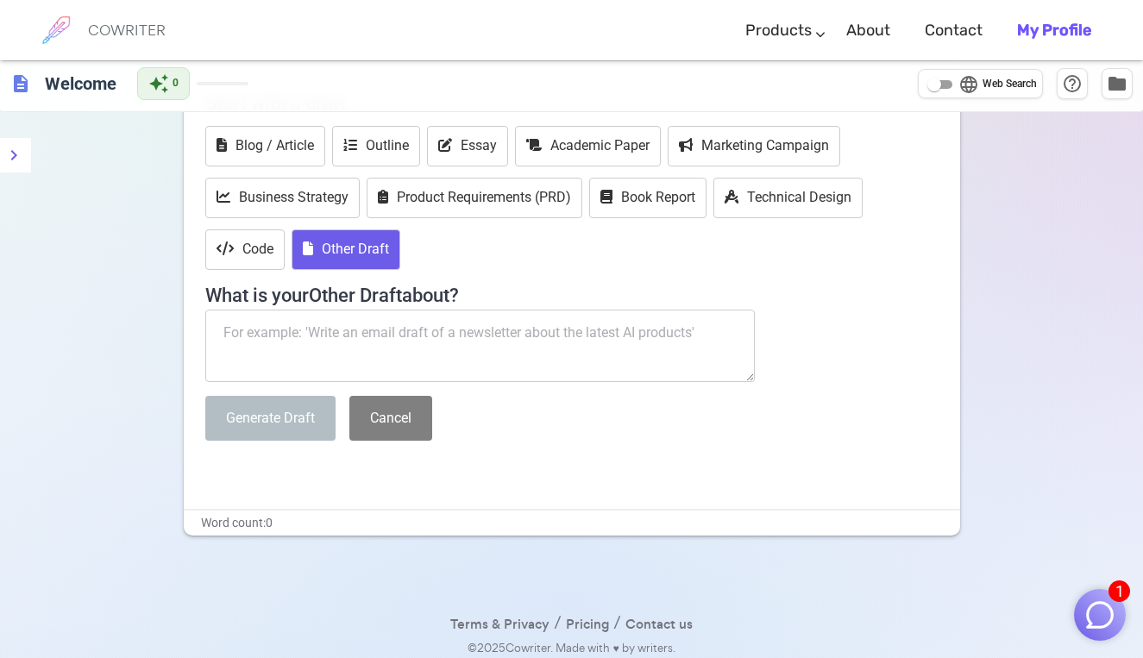
type textarea "1"
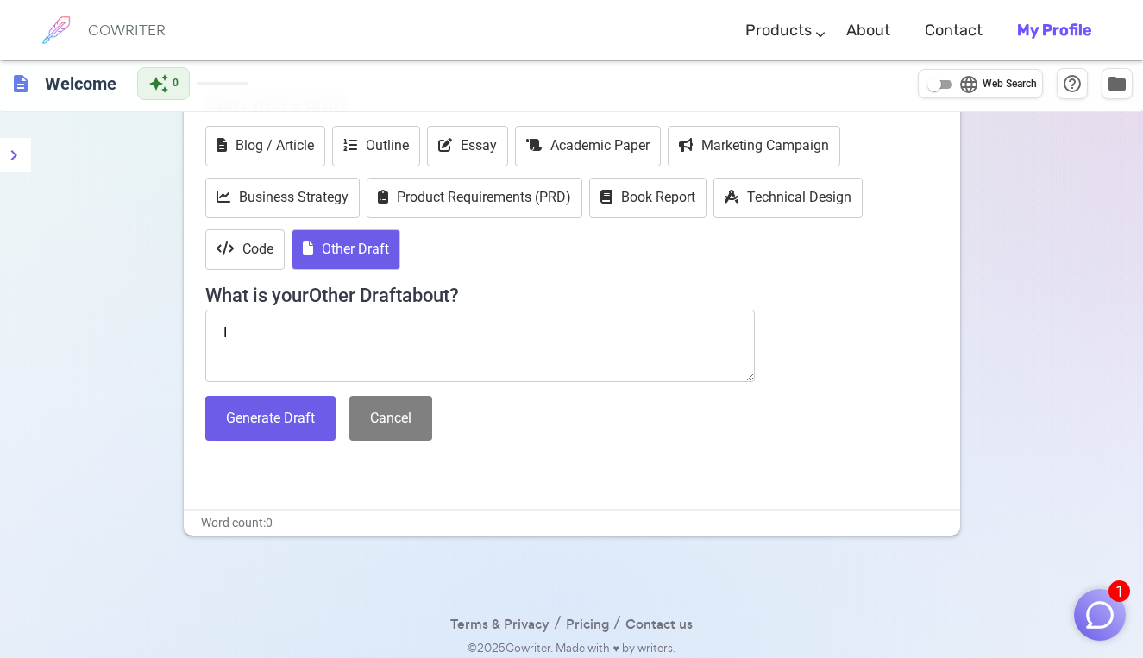
type textarea "I"
type textarea "i"
click at [367, 332] on textarea "dragons are real Thea" at bounding box center [480, 346] width 550 height 72
click at [341, 338] on textarea "dragons are real Thea" at bounding box center [480, 346] width 550 height 72
click at [338, 330] on textarea "dragons are real Thea" at bounding box center [480, 346] width 550 height 72
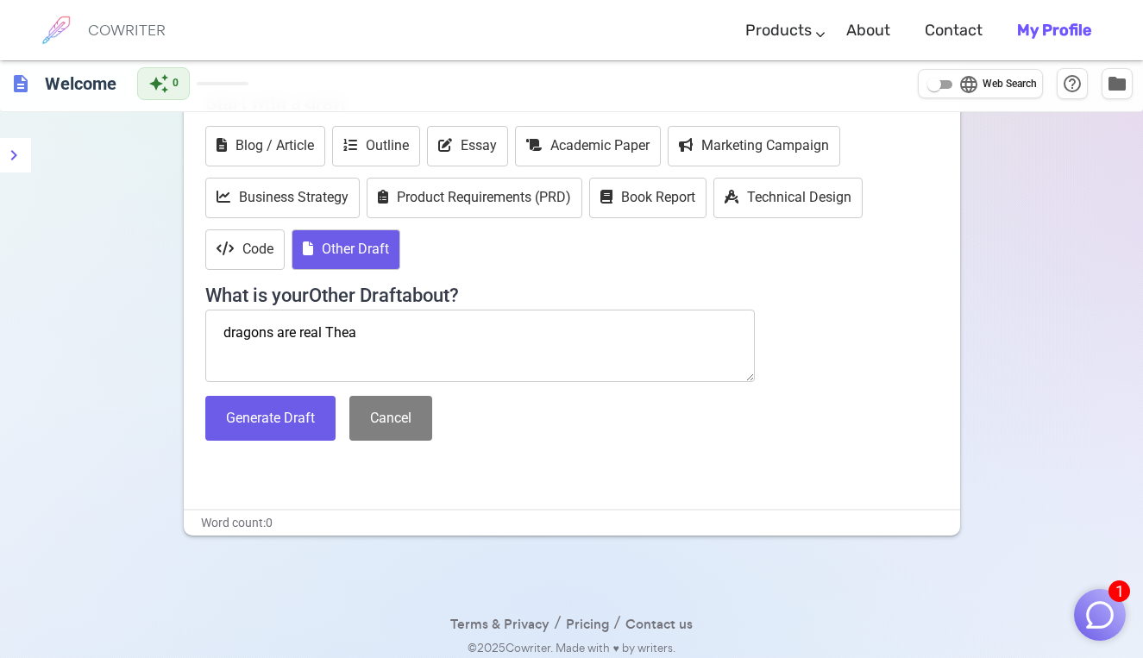
click at [348, 334] on textarea "dragons are real Thea" at bounding box center [480, 346] width 550 height 72
click at [359, 332] on textarea "dragons are real Thea" at bounding box center [480, 346] width 550 height 72
click at [342, 329] on textarea "dragons are real Tha" at bounding box center [480, 346] width 550 height 72
click at [335, 328] on textarea "dragons are real Tha" at bounding box center [480, 346] width 550 height 72
click at [349, 330] on textarea "dragons are real Tha" at bounding box center [480, 346] width 550 height 72
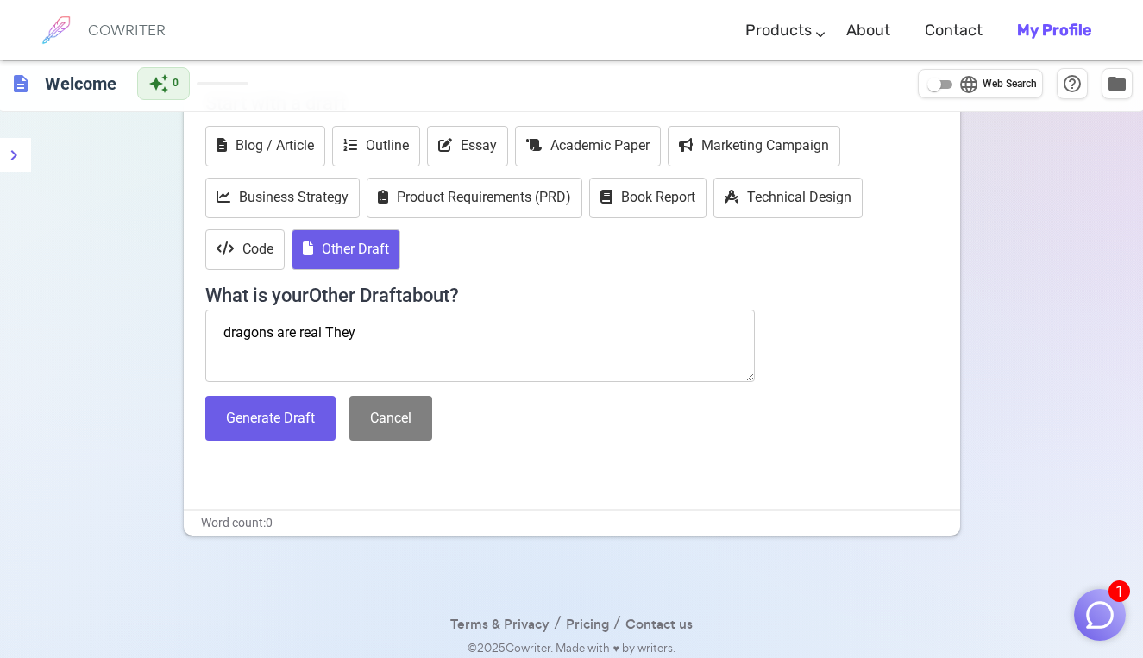
click at [324, 334] on textarea "dragons are real They" at bounding box center [480, 346] width 550 height 72
click at [325, 332] on textarea "dragons are real They" at bounding box center [480, 346] width 550 height 72
click at [424, 327] on textarea "dragons are real and They" at bounding box center [480, 346] width 550 height 72
click at [397, 330] on textarea "dragons are real and They life" at bounding box center [480, 346] width 550 height 72
click at [400, 330] on textarea "dragons are real and They life" at bounding box center [480, 346] width 550 height 72
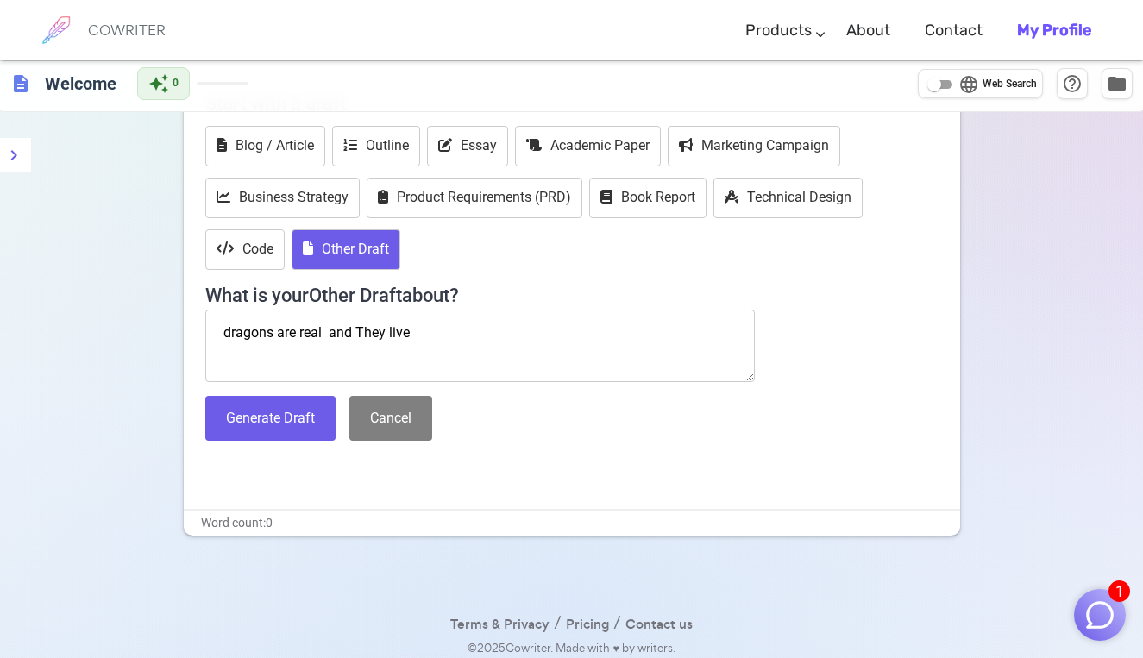
click at [416, 333] on textarea "dragons are real and They live" at bounding box center [480, 346] width 550 height 72
click at [481, 330] on textarea "dragons are real and They live under the erth" at bounding box center [480, 346] width 550 height 72
click at [501, 331] on textarea "dragons are real and They live under the erth" at bounding box center [480, 346] width 550 height 72
click at [497, 330] on textarea "dragons are real and They live under the erth" at bounding box center [480, 346] width 550 height 72
click at [527, 335] on textarea "dragons are real and They live under the earth dormint" at bounding box center [480, 346] width 550 height 72
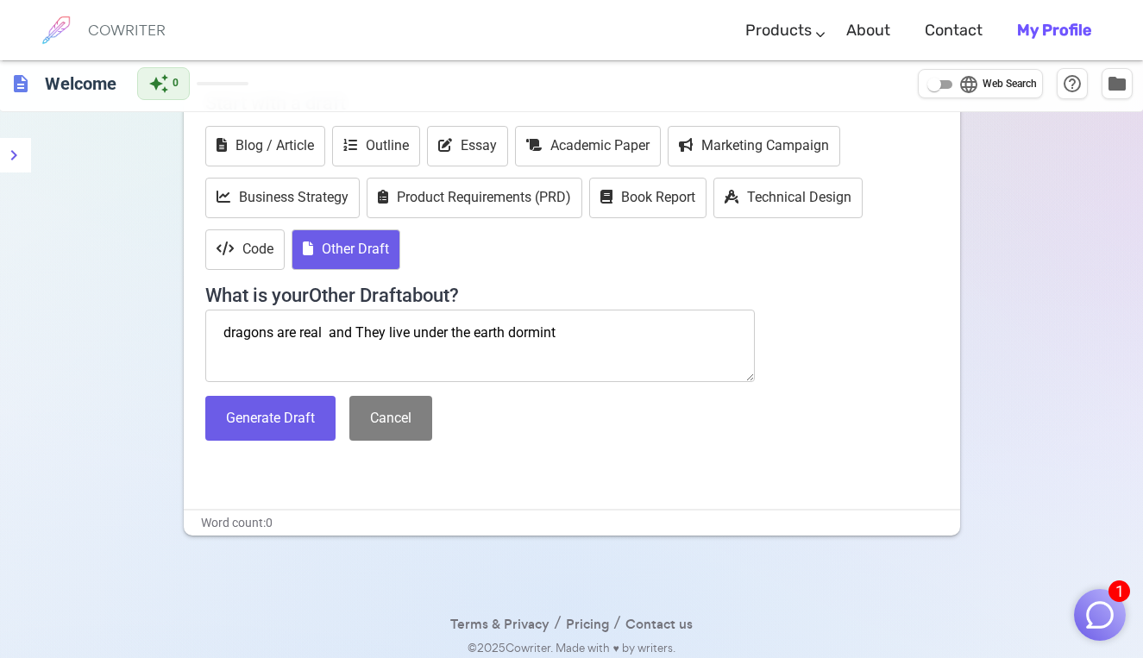
click at [537, 330] on textarea "dragons are real and They live under the earth dormint" at bounding box center [480, 346] width 550 height 72
click at [557, 332] on textarea "dragons are real and They live under the earth dormint" at bounding box center [480, 346] width 550 height 72
drag, startPoint x: 562, startPoint y: 329, endPoint x: 511, endPoint y: 332, distance: 51.9
click at [511, 333] on textarea "dragons are real and They live under the earth dormant" at bounding box center [480, 346] width 550 height 72
click at [506, 330] on textarea "dragons are real and They live under the earth dormant" at bounding box center [480, 346] width 550 height 72
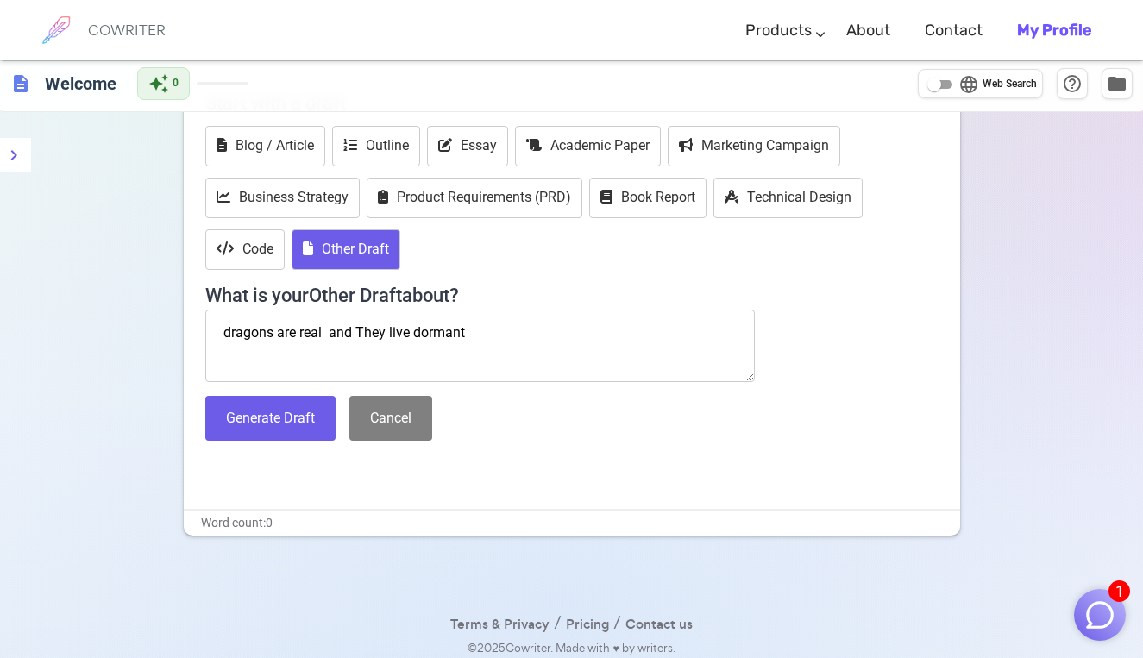
click at [499, 324] on textarea "dragons are real and They live dormant" at bounding box center [480, 346] width 550 height 72
click at [471, 329] on textarea "dragons are real and They live dormant in" at bounding box center [480, 346] width 550 height 72
click at [500, 335] on textarea "dragons are real and They live dormant in" at bounding box center [480, 346] width 550 height 72
click at [501, 329] on textarea "dragons are real and They live dormant in the core" at bounding box center [480, 346] width 550 height 72
click at [499, 333] on textarea "dragons are real and They live dormant in erhta core" at bounding box center [480, 346] width 550 height 72
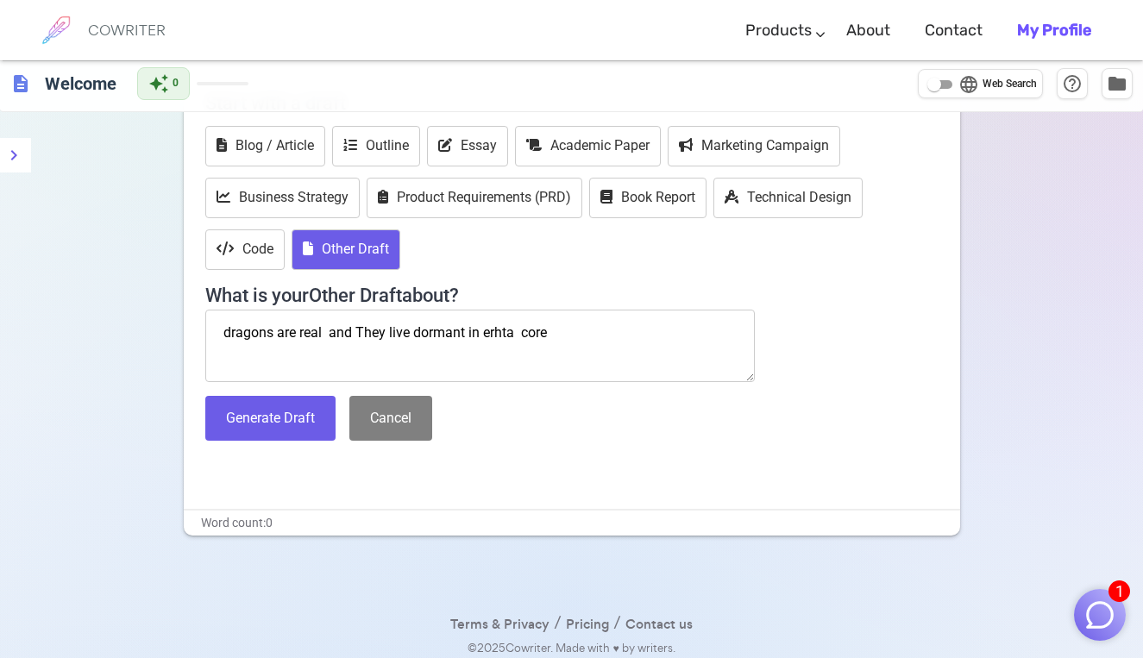
click at [514, 333] on textarea "dragons are real and They live dormant in erhta core" at bounding box center [480, 346] width 550 height 72
click at [520, 324] on textarea "dragons are real and They live dormant in erhta core" at bounding box center [480, 346] width 550 height 72
click at [513, 332] on textarea "dragons are real and They live dormant in erhta core" at bounding box center [480, 346] width 550 height 72
click at [506, 330] on textarea "dragons are real and They live dormant in erht core" at bounding box center [480, 346] width 550 height 72
click at [525, 330] on textarea "dragons are real and They live dormant in earth core" at bounding box center [480, 346] width 550 height 72
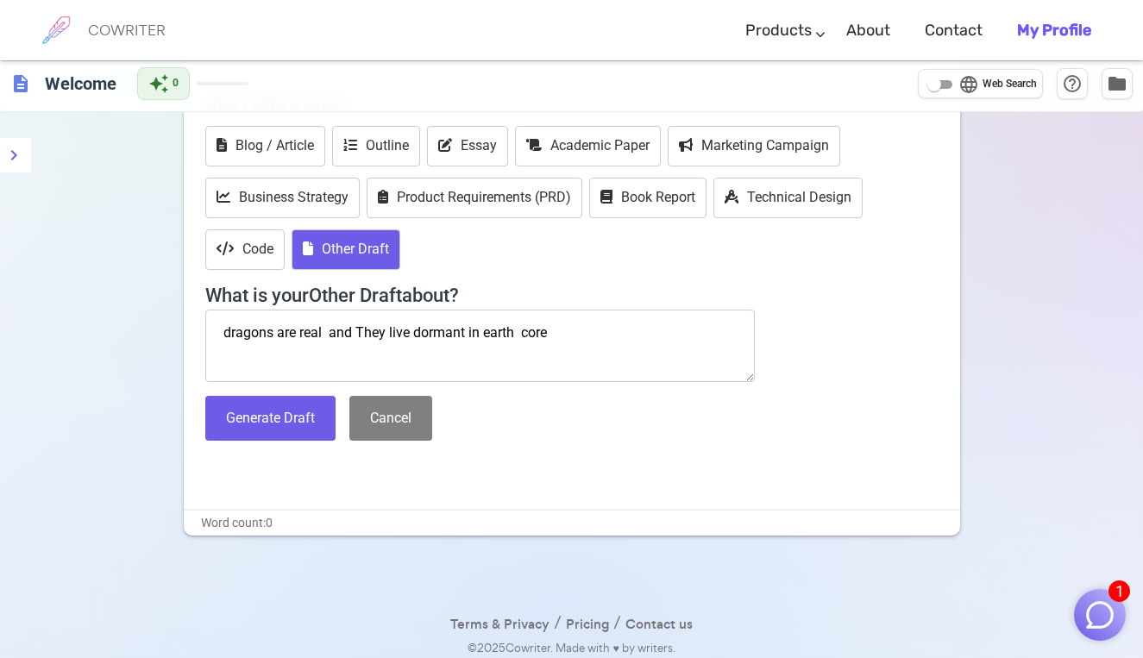
click at [516, 331] on textarea "dragons are real and They live dormant in earth core" at bounding box center [480, 346] width 550 height 72
click at [554, 333] on textarea "dragons are real and They live dormant in earths core" at bounding box center [480, 346] width 550 height 72
click at [515, 330] on textarea "dragons are real and They live dormant in earths core" at bounding box center [480, 346] width 550 height 72
click at [562, 328] on textarea "dragons are real and They live dormant in earth's core" at bounding box center [480, 346] width 550 height 72
click at [558, 327] on textarea "dragons are real and They live dormant in earth's core" at bounding box center [480, 346] width 550 height 72
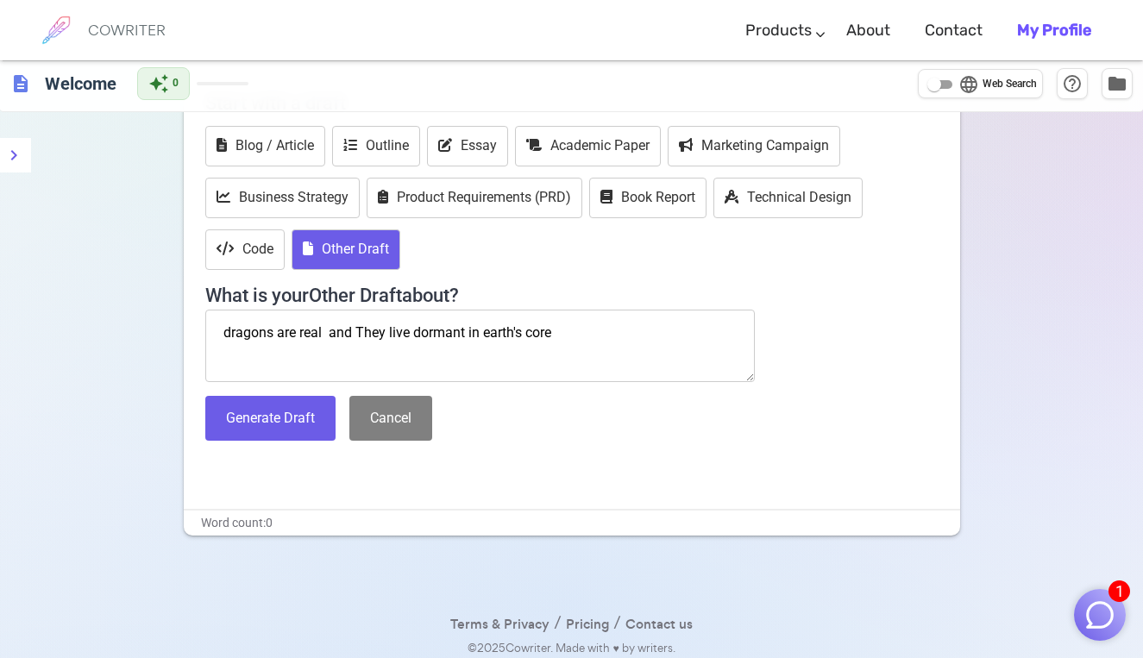
scroll to position [120, 0]
click at [645, 330] on textarea "dragons are real and They live dormant in earth's core and they awayc" at bounding box center [480, 345] width 550 height 72
click at [650, 329] on textarea "dragons are real and They live dormant in earth's core and they awayc" at bounding box center [480, 345] width 550 height 72
drag, startPoint x: 663, startPoint y: 357, endPoint x: 663, endPoint y: 374, distance: 17.3
click at [663, 374] on textarea "dragons are real and They live dormant in earth's core and they awayc" at bounding box center [480, 345] width 550 height 72
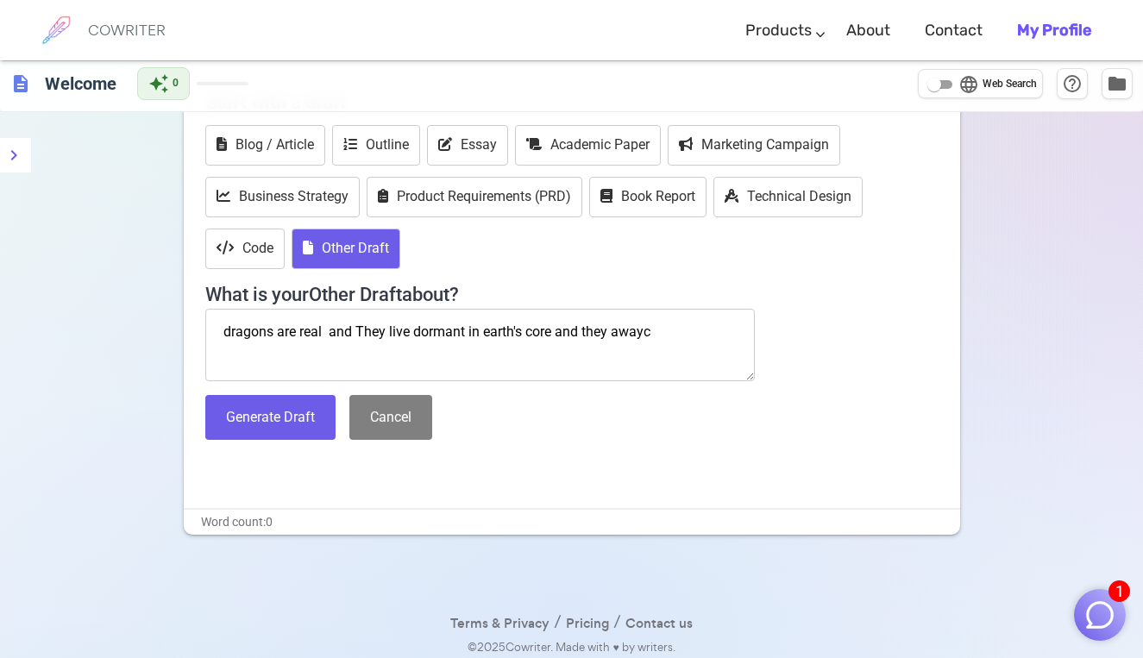
click at [652, 330] on textarea "dragons are real and They live dormant in earth's core and they awayc" at bounding box center [480, 345] width 550 height 72
click at [651, 329] on textarea "dragons are real and They live dormant in earth's core and they awayk" at bounding box center [480, 345] width 550 height 72
drag, startPoint x: 651, startPoint y: 359, endPoint x: 673, endPoint y: 366, distance: 22.6
click at [673, 366] on textarea "dragons are real and They live dormant in earth's core and they awayk" at bounding box center [480, 345] width 550 height 72
click at [651, 330] on textarea "dragons are real and They live dormant in earth's core and they awayk" at bounding box center [480, 345] width 550 height 72
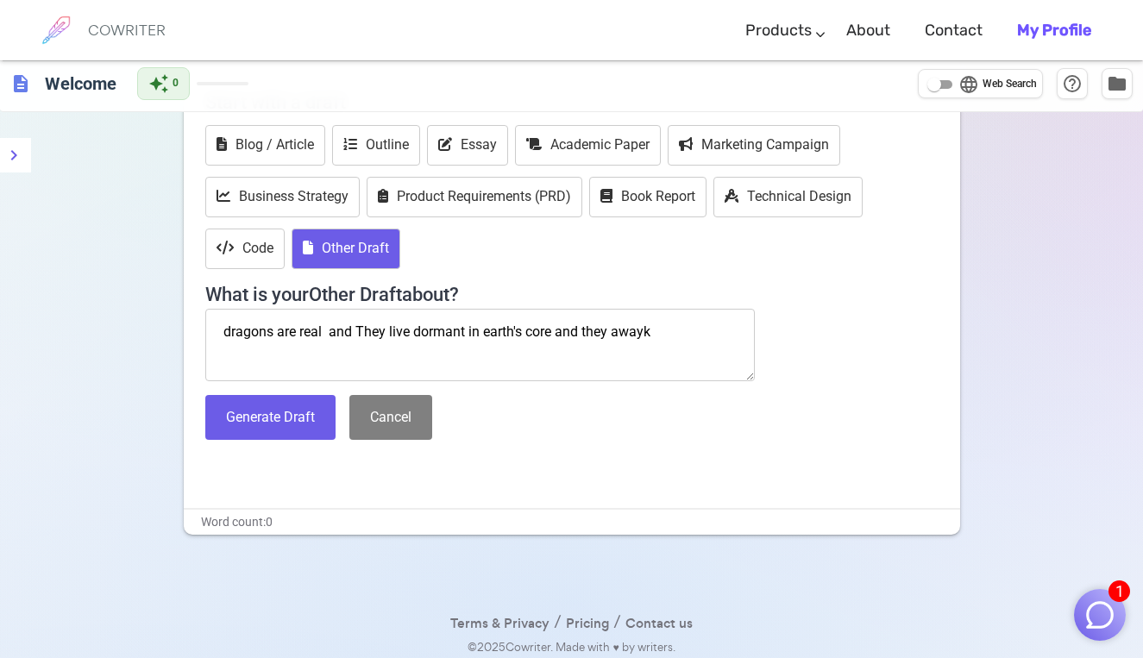
click at [686, 362] on textarea "dragons are real and They live dormant in earth's core and they awayk" at bounding box center [480, 345] width 550 height 72
click at [651, 327] on textarea "dragons are real and They live dormant in earth's core and they awayk" at bounding box center [480, 345] width 550 height 72
type textarea "dragons are real and They live dormant in earth's core and they awayk"
drag, startPoint x: 683, startPoint y: 359, endPoint x: 682, endPoint y: 382, distance: 23.3
click at [682, 382] on div "Start with a draft Blog / Article Outline Essay Academic Paper Marketing Campai…" at bounding box center [571, 267] width 733 height 372
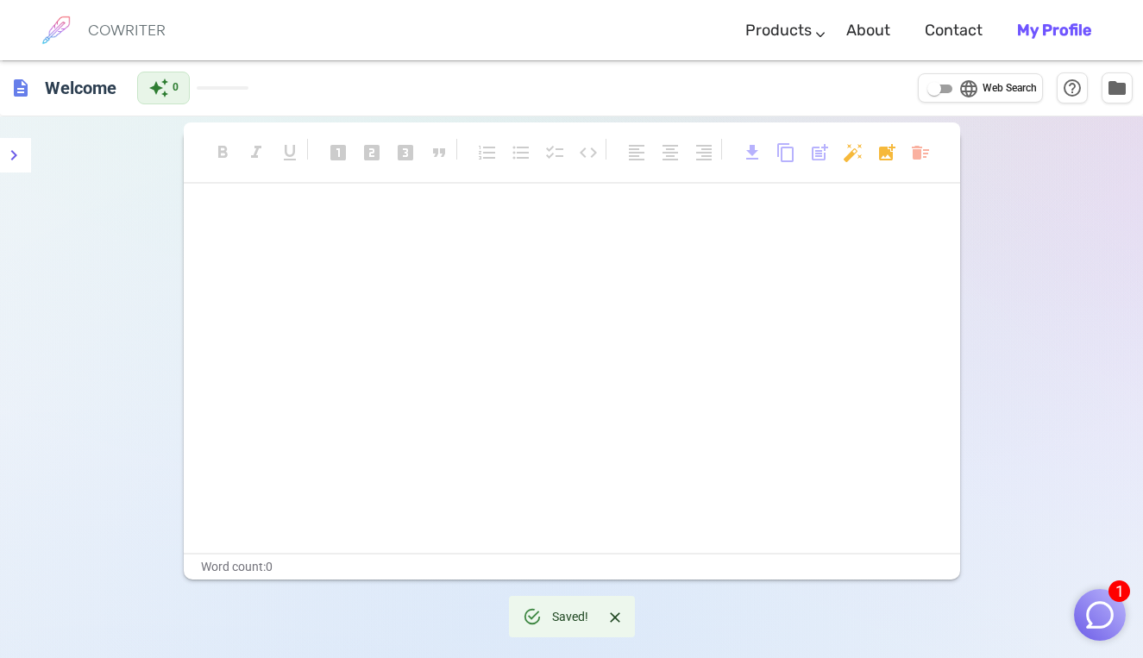
scroll to position [0, 0]
click at [614, 332] on div "﻿ ﻿" at bounding box center [572, 380] width 776 height 345
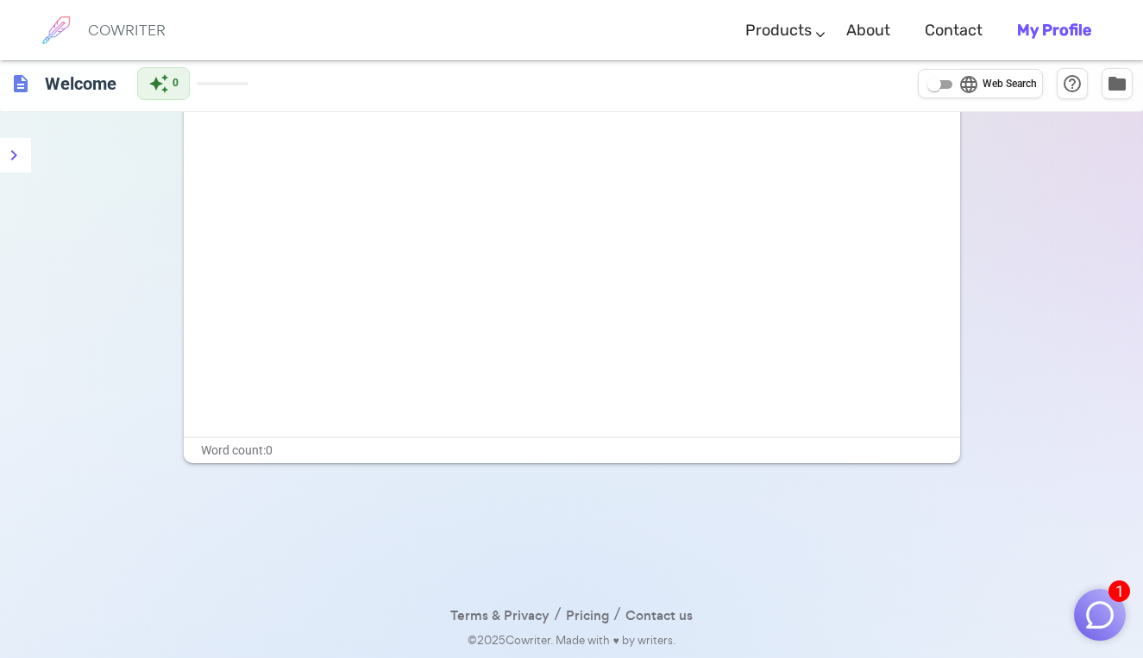
click at [319, 246] on div "﻿ ﻿" at bounding box center [572, 263] width 776 height 345
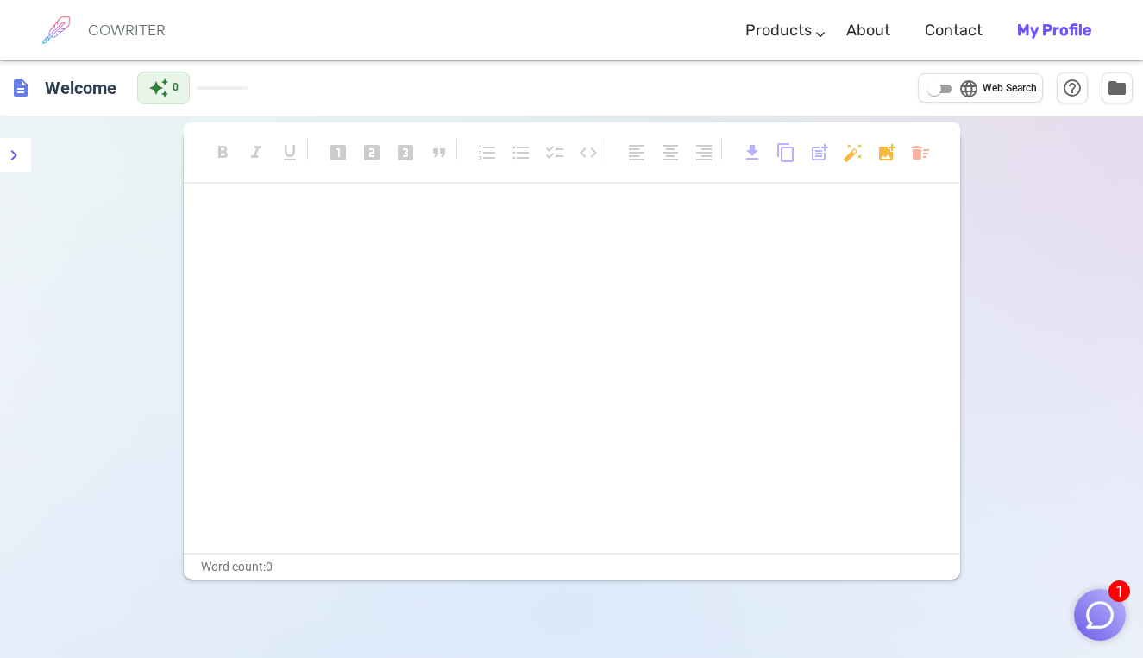
click at [319, 249] on p "﻿" at bounding box center [571, 252] width 733 height 25
click at [86, 79] on h6 "Welcome" at bounding box center [80, 87] width 85 height 35
click at [216, 237] on div "﻿ ﻿" at bounding box center [571, 236] width 733 height 57
click at [218, 208] on p "﻿" at bounding box center [571, 220] width 733 height 25
click at [215, 202] on div "format_bold format_italic format_underlined looks_one looks_two looks_3 format_…" at bounding box center [572, 354] width 776 height 450
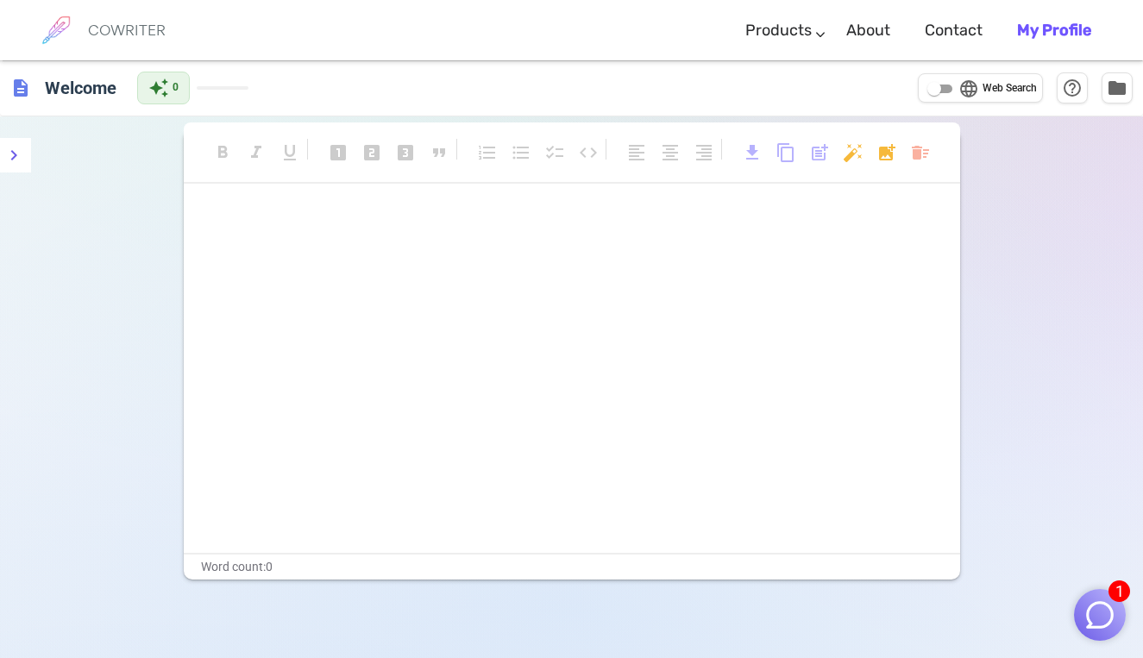
click at [208, 220] on p "﻿" at bounding box center [571, 220] width 733 height 25
click at [204, 235] on div "﻿ ﻿" at bounding box center [572, 380] width 776 height 345
click at [205, 242] on p "﻿" at bounding box center [571, 252] width 733 height 25
click at [214, 283] on div "﻿ ﻿" at bounding box center [572, 380] width 776 height 345
click at [212, 284] on div "﻿ ﻿" at bounding box center [572, 380] width 776 height 345
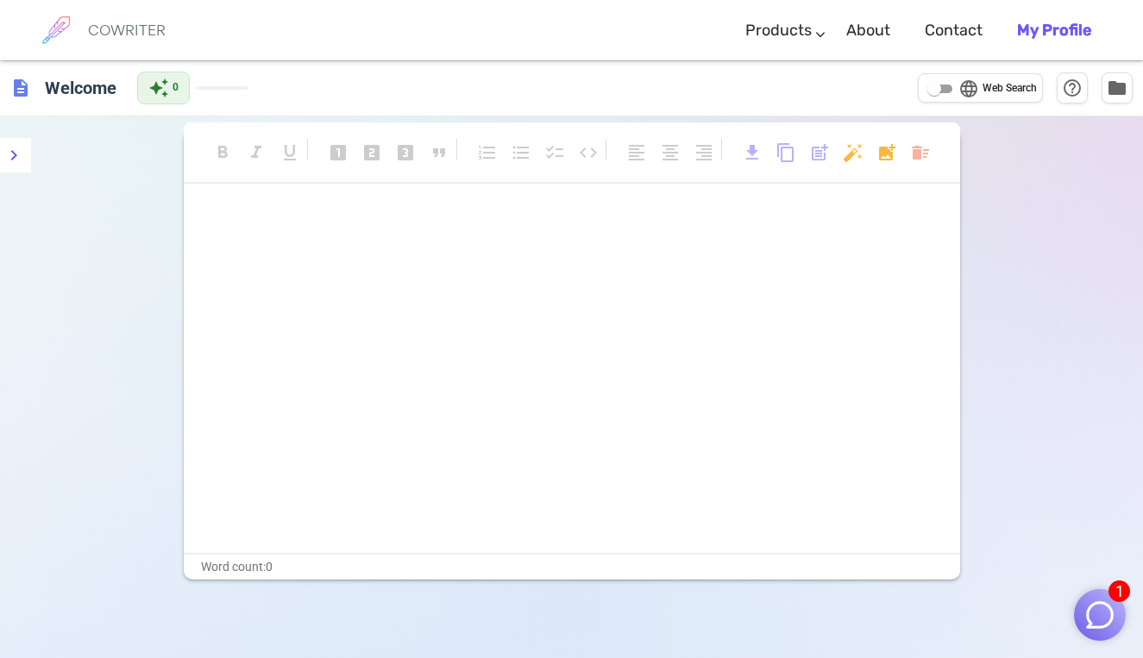
click at [201, 286] on div "﻿ ﻿" at bounding box center [572, 380] width 776 height 345
click at [217, 348] on div "﻿ ﻿" at bounding box center [572, 380] width 776 height 345
click at [229, 422] on div "﻿ ﻿" at bounding box center [572, 380] width 776 height 345
click at [286, 569] on div "Word count: 0" at bounding box center [572, 567] width 776 height 25
drag, startPoint x: 273, startPoint y: 559, endPoint x: 258, endPoint y: 544, distance: 22.0
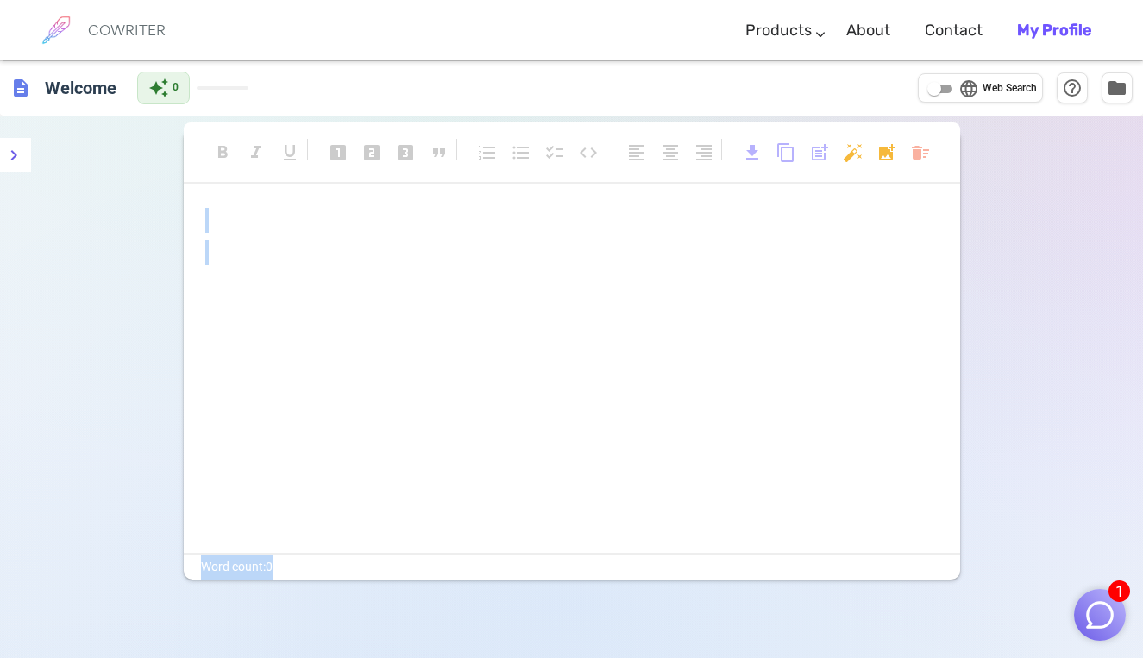
click at [259, 544] on div "format_bold format_italic format_underlined looks_one looks_two looks_3 format_…" at bounding box center [572, 354] width 776 height 450
click at [192, 167] on div "format_bold format_italic format_underlined looks_one looks_two looks_3 format_…" at bounding box center [572, 161] width 776 height 46
drag, startPoint x: 274, startPoint y: 562, endPoint x: 206, endPoint y: 481, distance: 106.6
click at [206, 481] on div "format_bold format_italic format_underlined looks_one looks_two looks_3 format_…" at bounding box center [572, 354] width 776 height 450
click at [58, 366] on div "format_bold format_italic format_underlined looks_one looks_two looks_3 format_…" at bounding box center [571, 445] width 1143 height 658
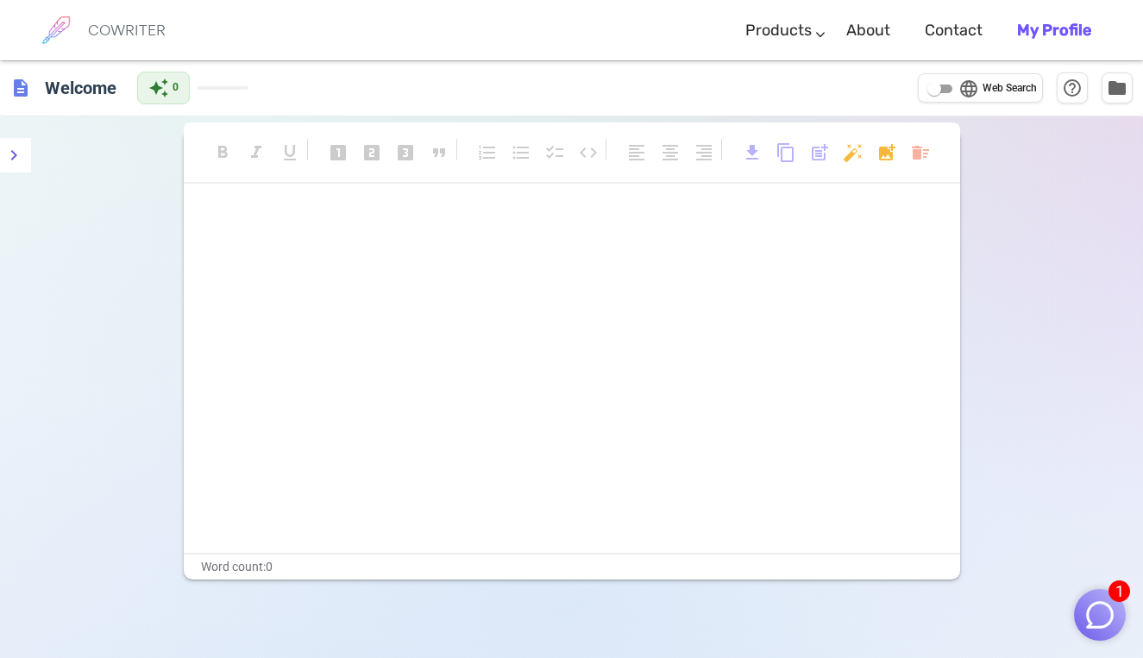
click at [1062, 23] on b "My Profile" at bounding box center [1054, 30] width 74 height 19
click at [929, 93] on input "language Web Search" at bounding box center [934, 89] width 62 height 21
checkbox input "true"
click at [1073, 85] on span "help_outline" at bounding box center [1072, 87] width 21 height 21
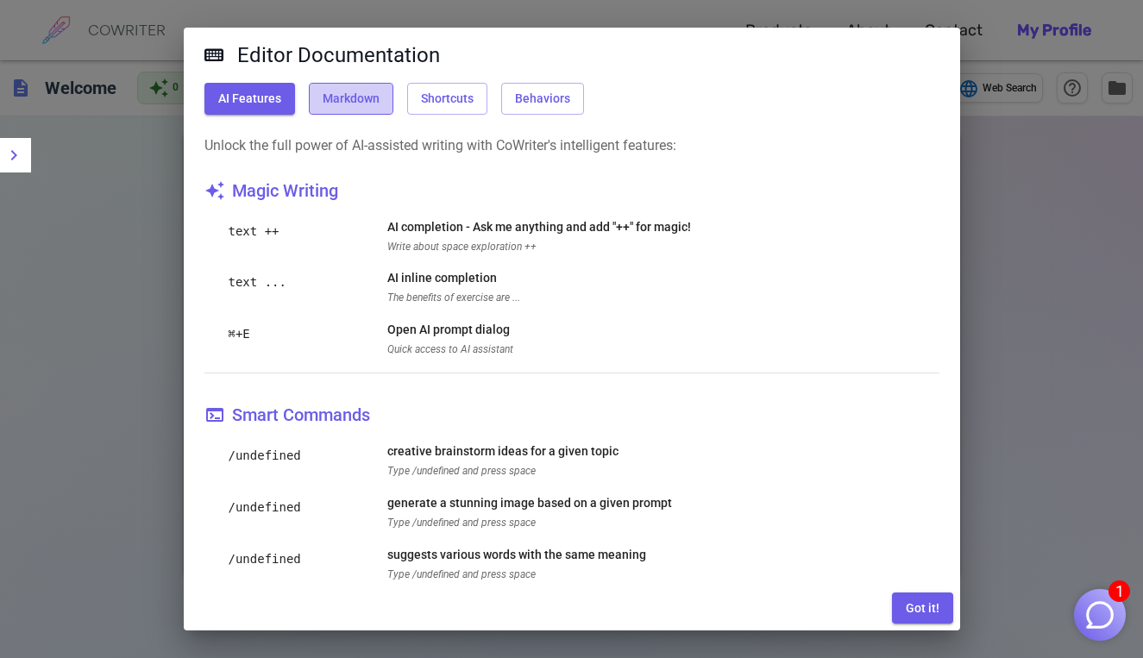
click at [376, 105] on button "Markdown" at bounding box center [351, 99] width 85 height 32
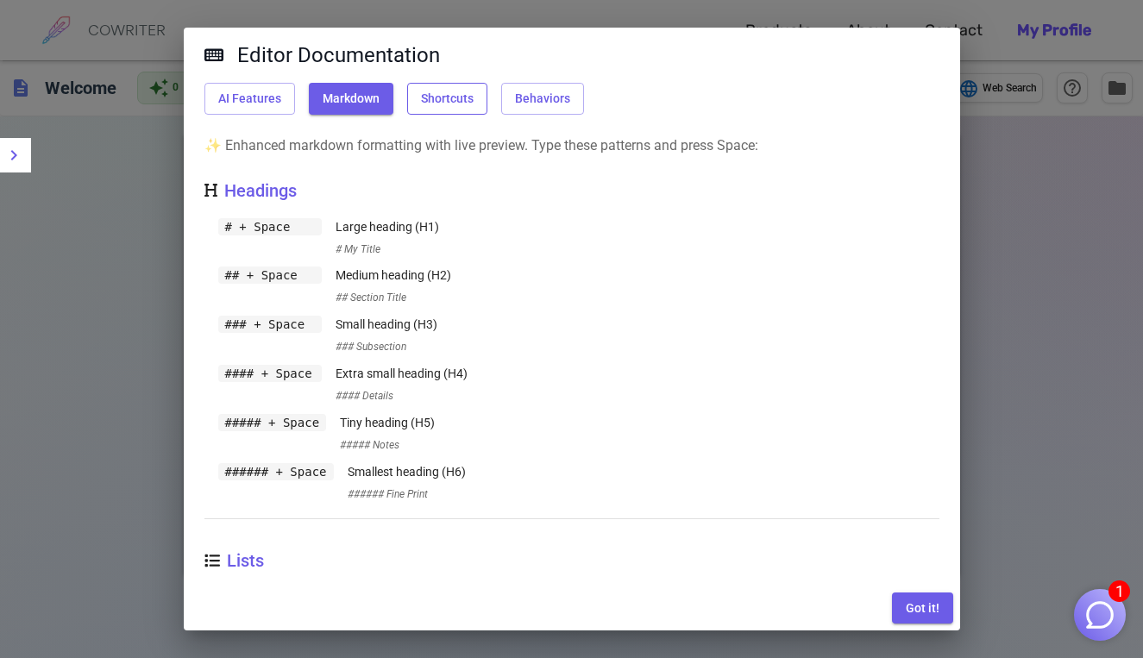
click at [447, 104] on button "Shortcuts" at bounding box center [447, 99] width 80 height 32
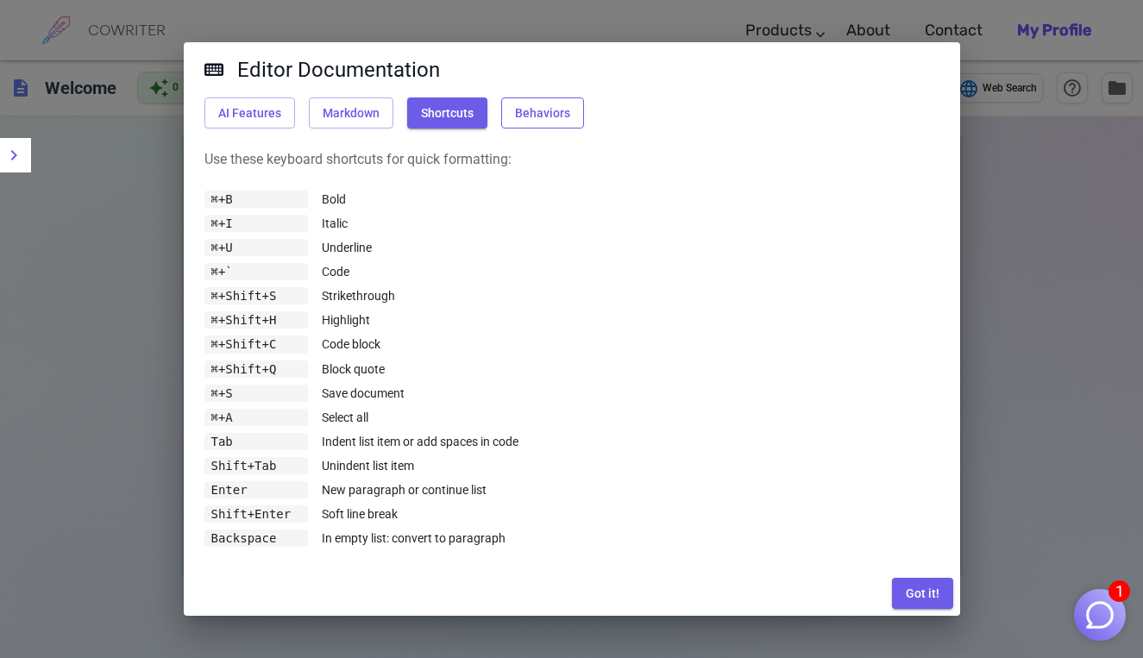
click at [536, 112] on button "Behaviors" at bounding box center [542, 113] width 83 height 32
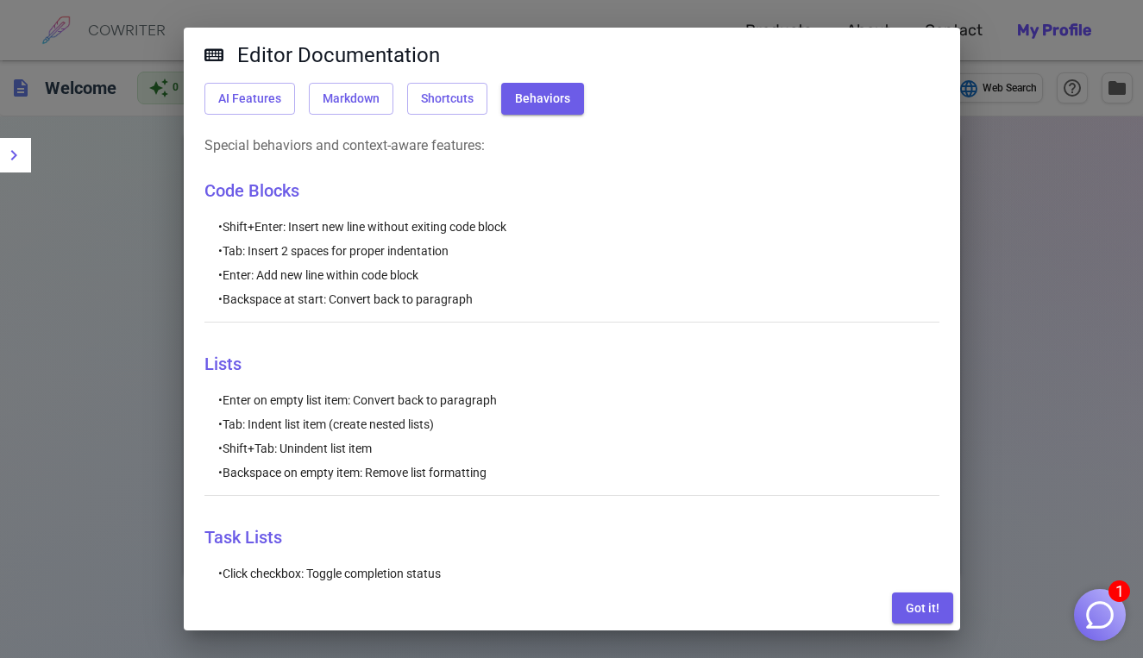
click at [1102, 215] on div "Editor Documentation AI Features Markdown Shortcuts Behaviors Special behaviors…" at bounding box center [571, 329] width 1143 height 658
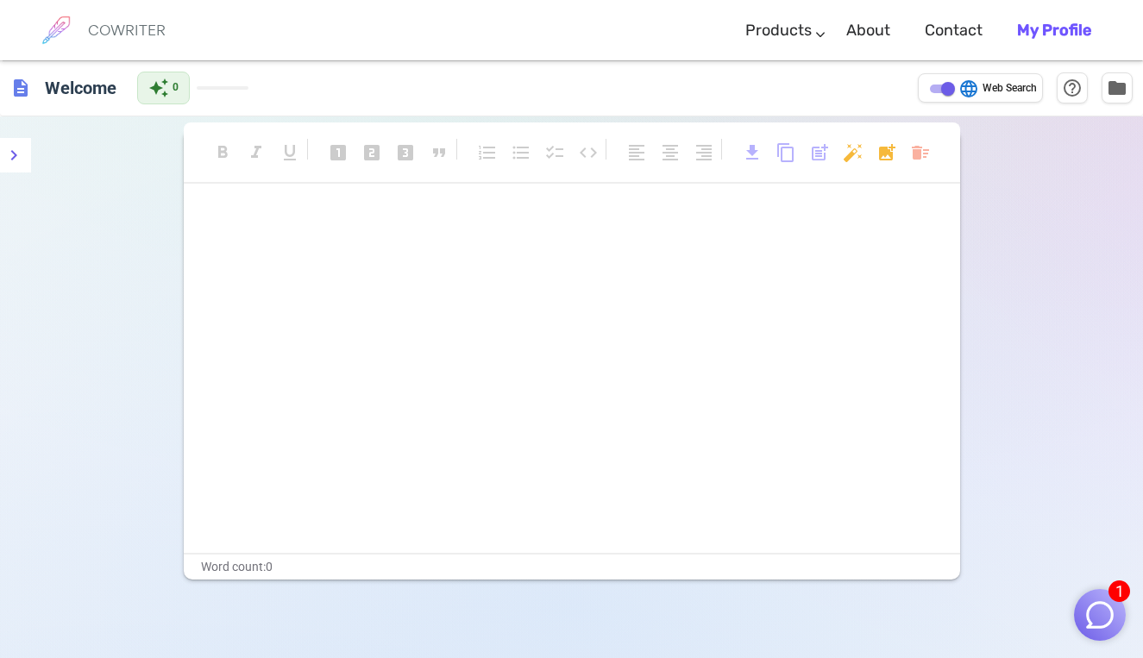
click at [1072, 88] on button "help_outline" at bounding box center [1072, 87] width 31 height 31
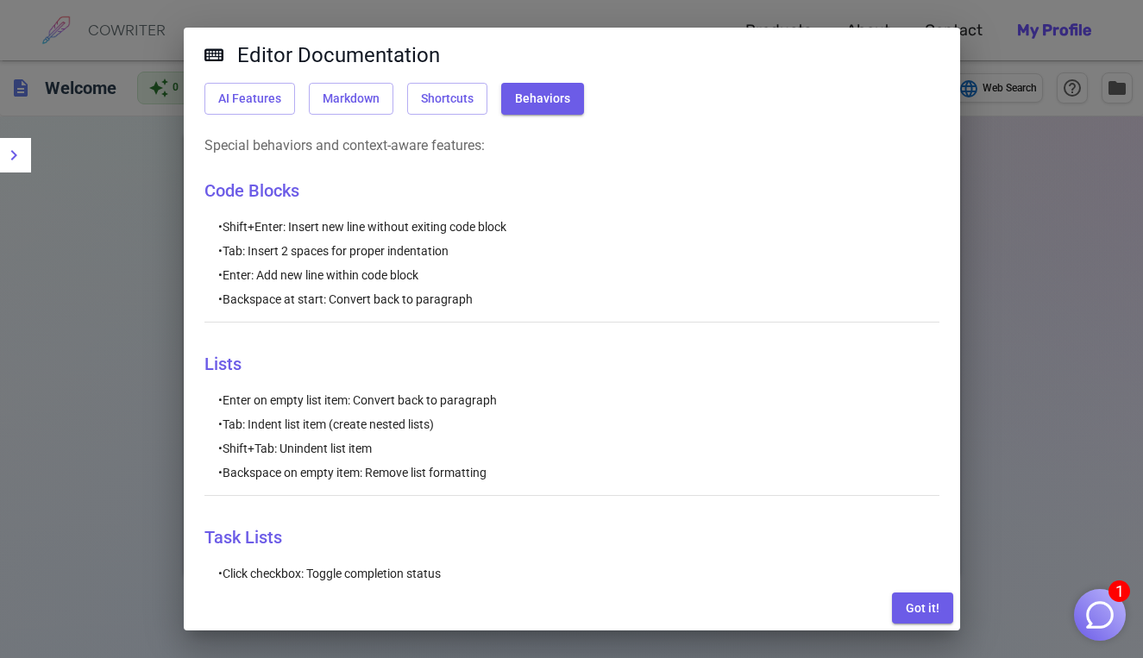
click at [915, 36] on h2 "Editor Documentation" at bounding box center [572, 55] width 776 height 55
